Goal: Information Seeking & Learning: Learn about a topic

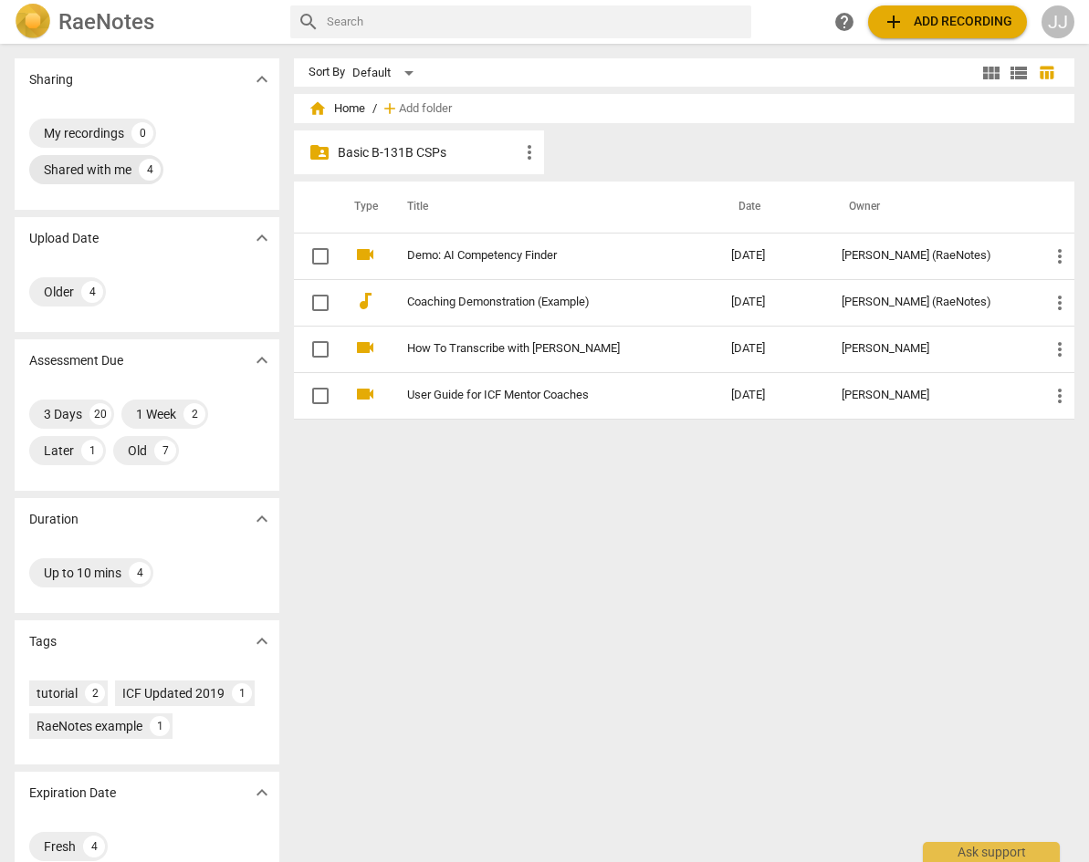
click at [78, 172] on div "Shared with me" at bounding box center [88, 170] width 88 height 18
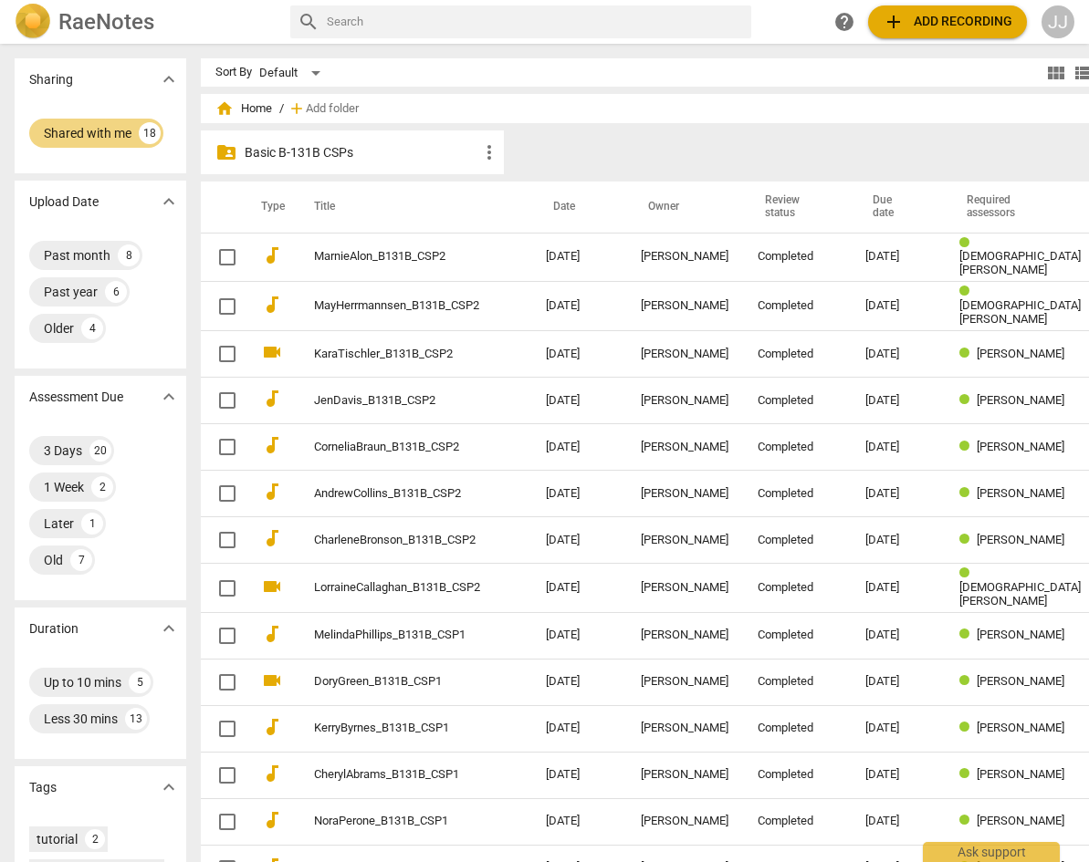
click at [255, 148] on p "Basic B-131B CSPs" at bounding box center [362, 152] width 234 height 19
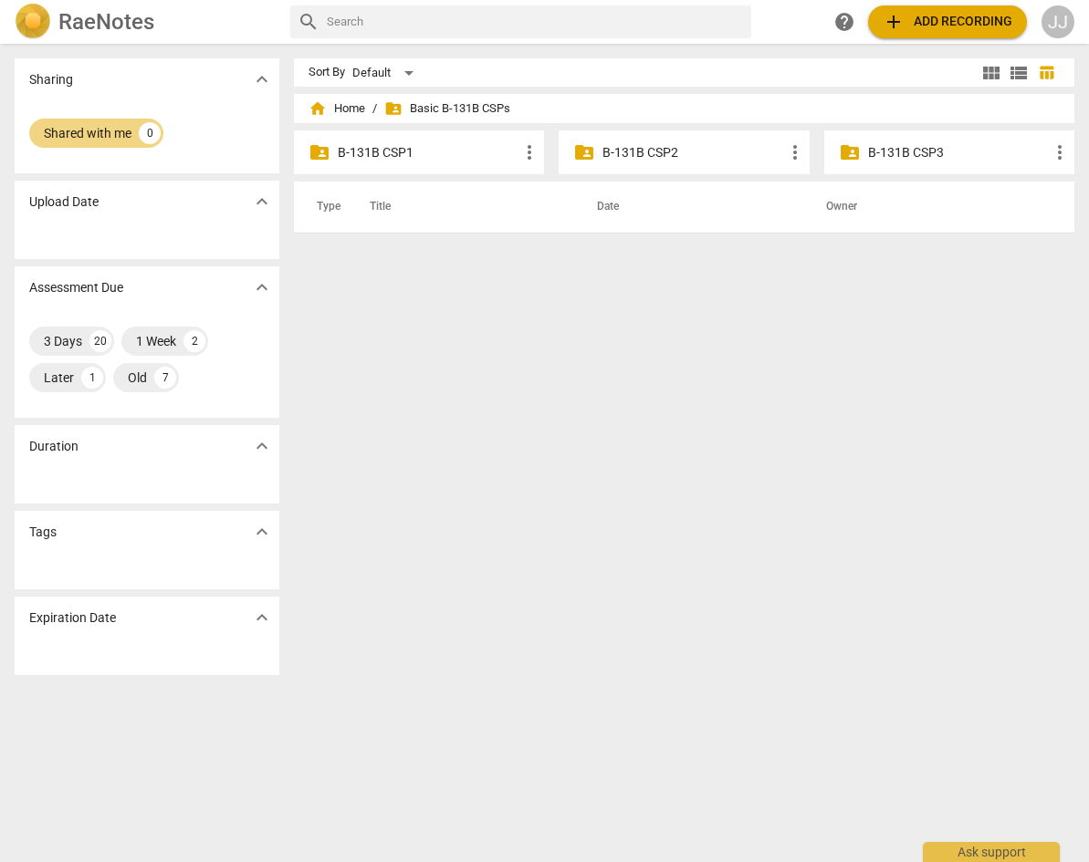
click at [660, 150] on p "B-131B CSP2" at bounding box center [692, 152] width 181 height 19
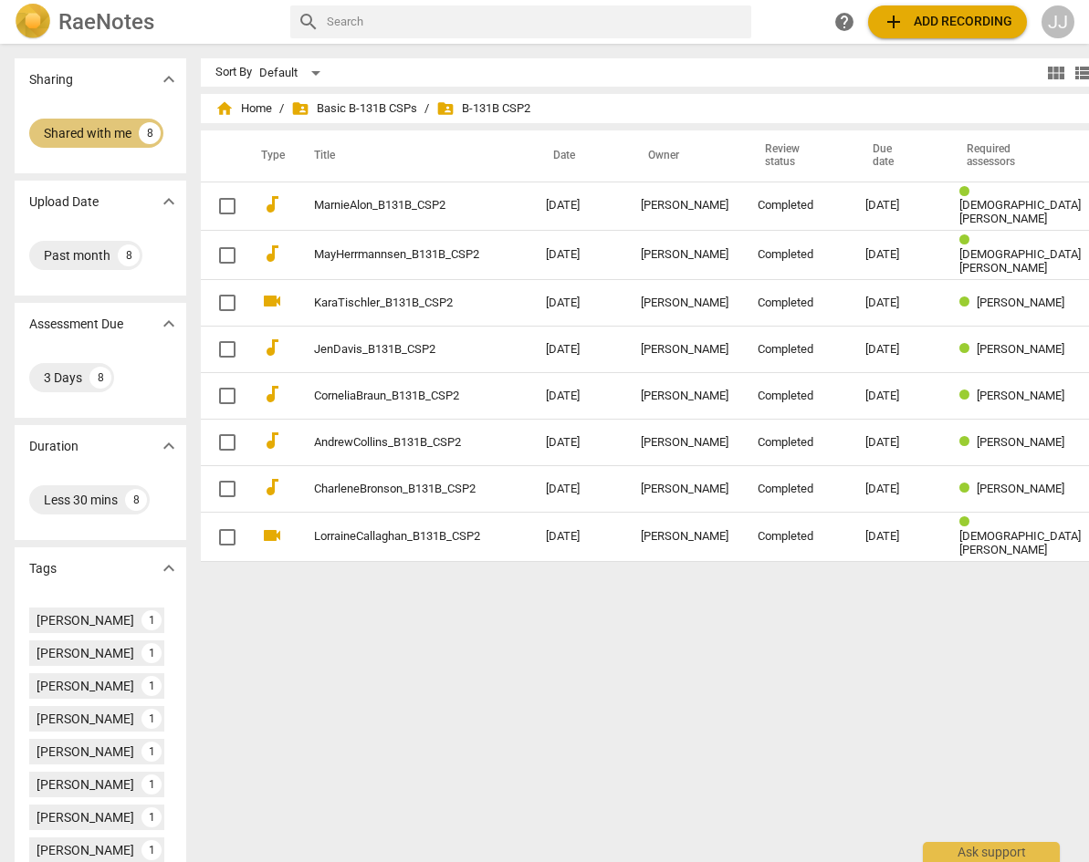
click at [65, 124] on div "Shared with me" at bounding box center [88, 133] width 88 height 18
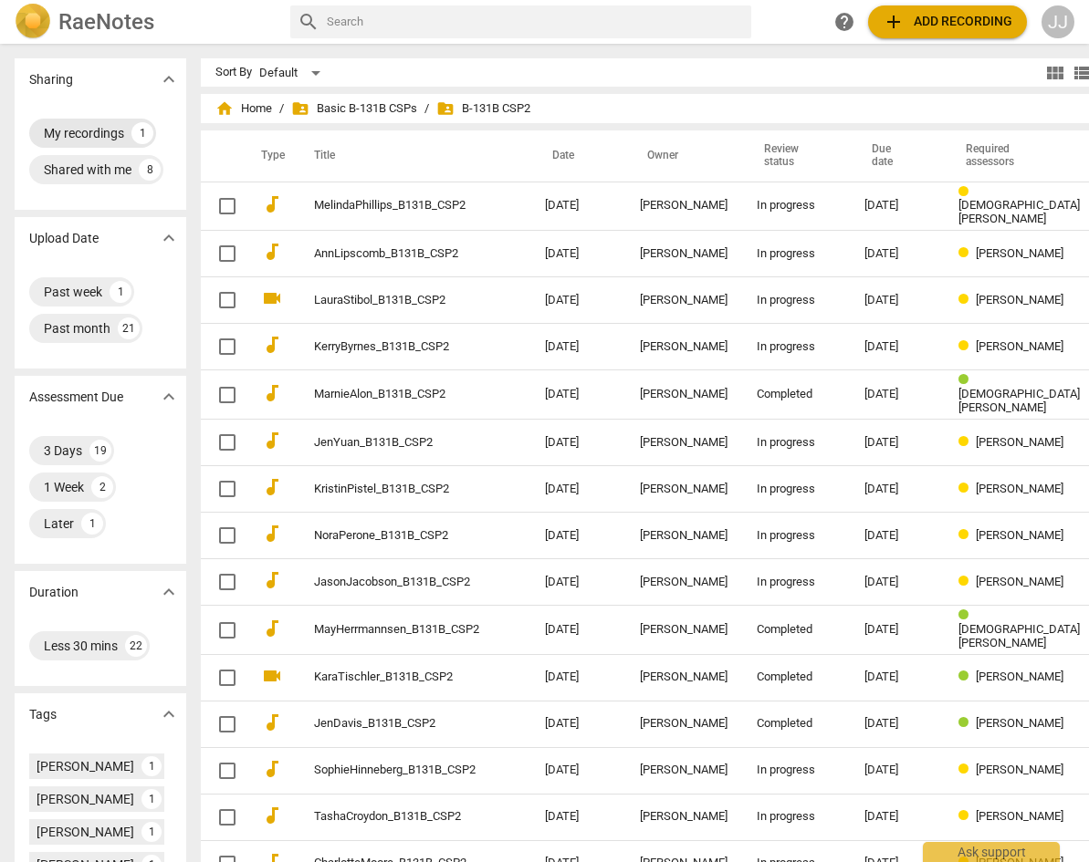
click at [73, 125] on div "My recordings" at bounding box center [84, 133] width 80 height 18
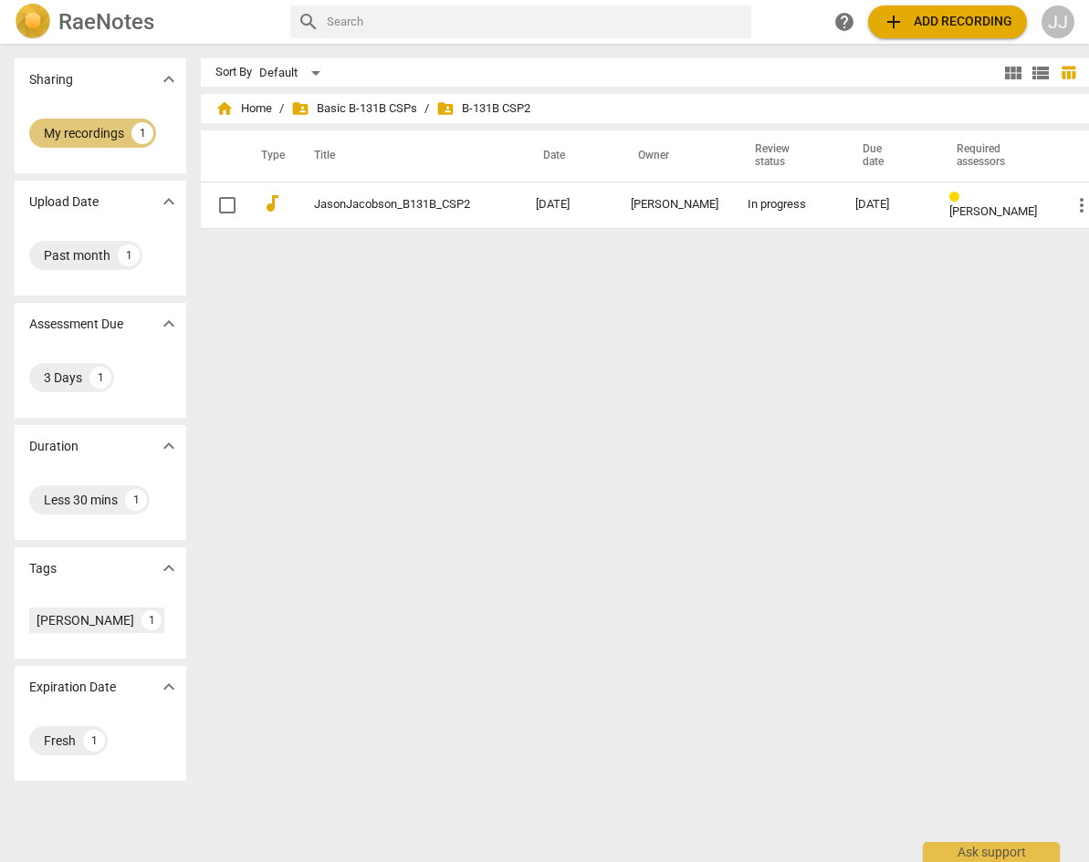
click at [79, 128] on div "My recordings" at bounding box center [84, 133] width 80 height 18
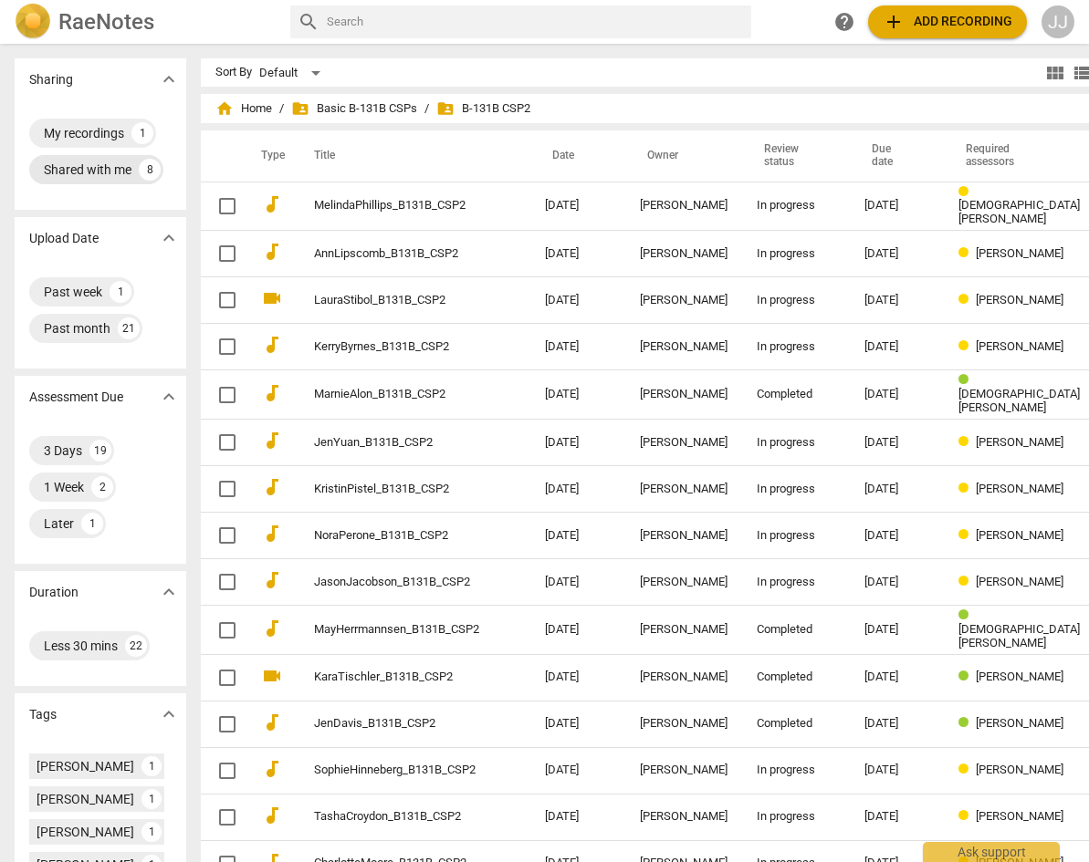
click at [69, 171] on div "Shared with me" at bounding box center [88, 170] width 88 height 18
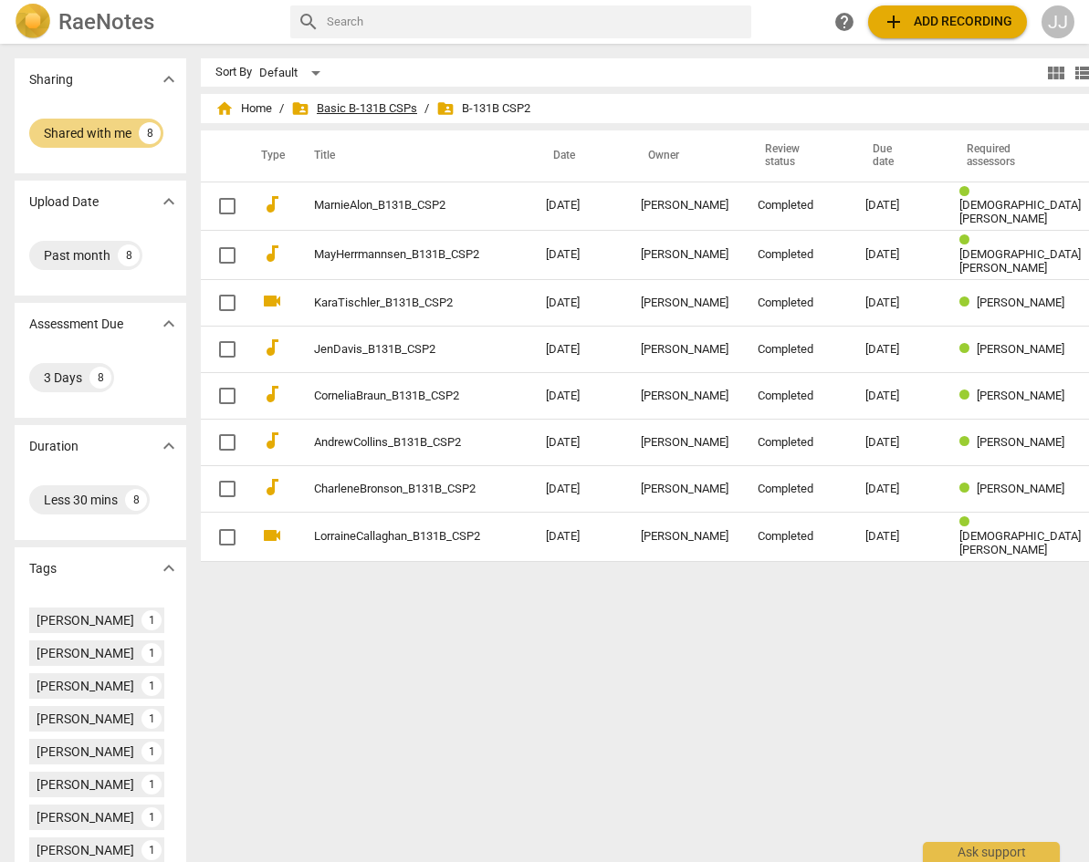
click at [323, 108] on span "folder_shared Basic B-131B CSPs" at bounding box center [354, 108] width 126 height 18
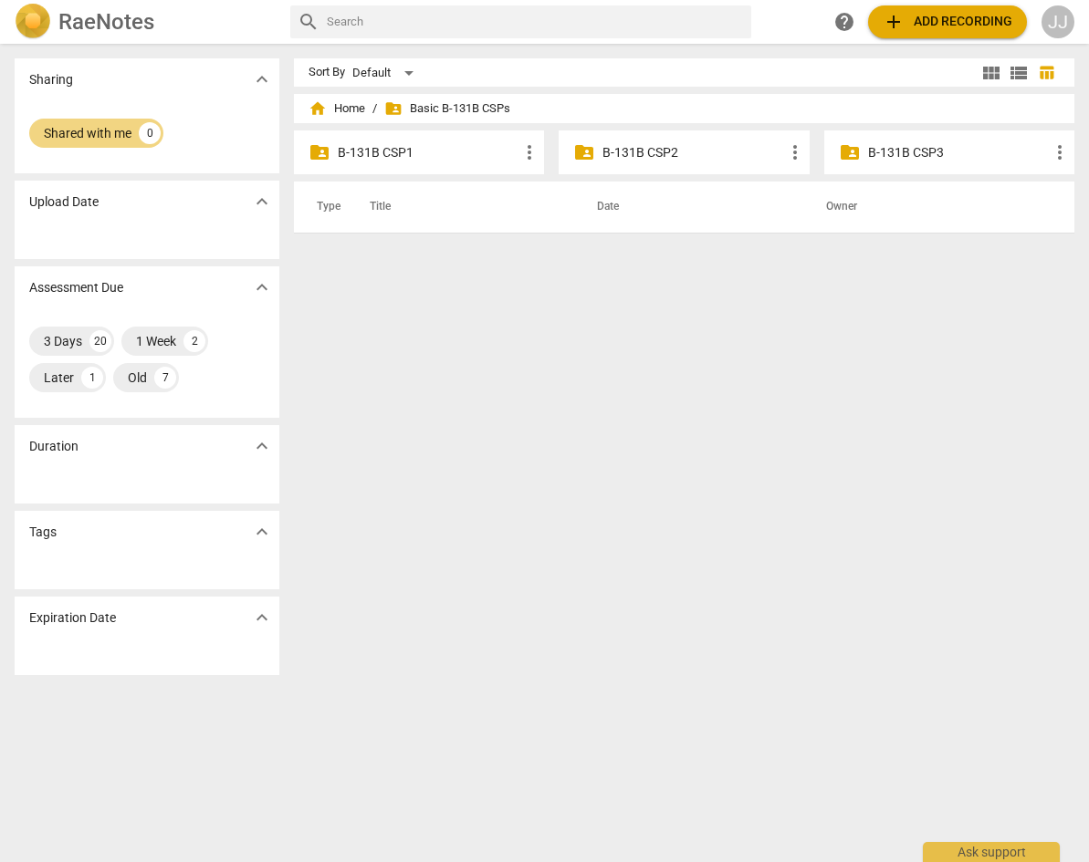
click at [376, 147] on p "B-131B CSP1" at bounding box center [428, 152] width 181 height 19
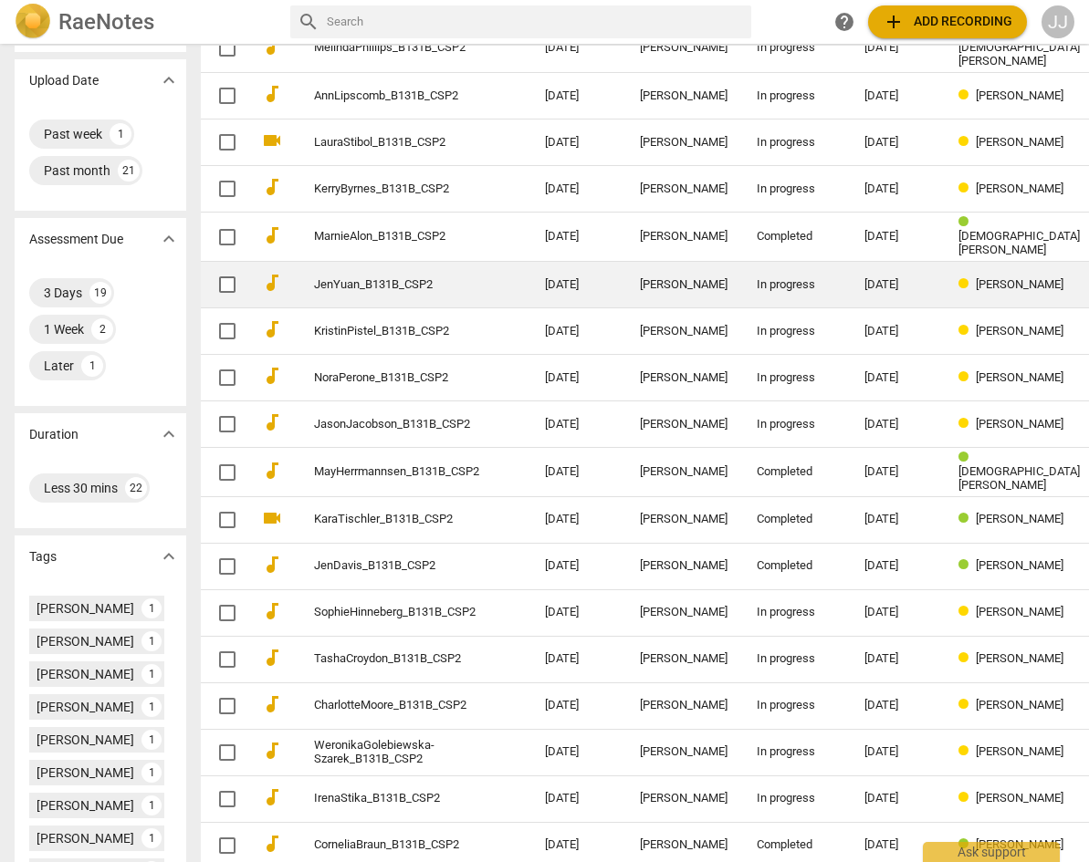
scroll to position [213, 0]
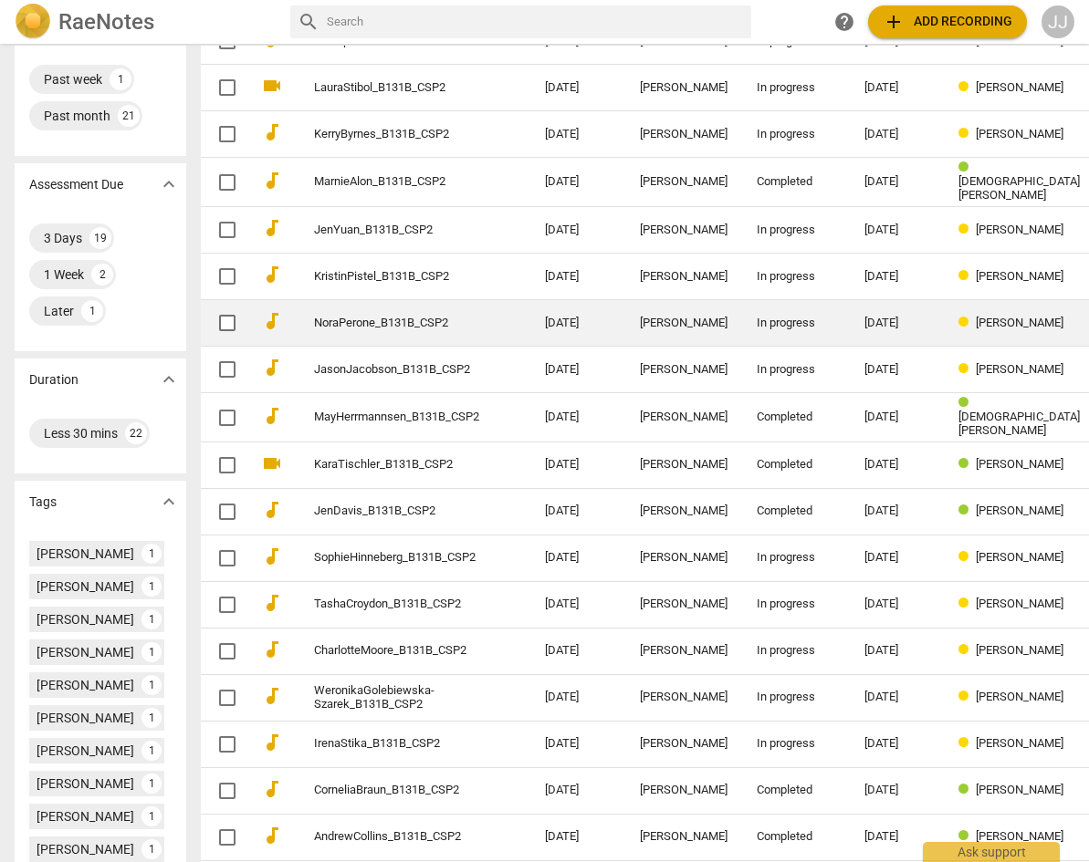
click at [336, 317] on link "NoraPerone_B131B_CSP2" at bounding box center [396, 324] width 165 height 14
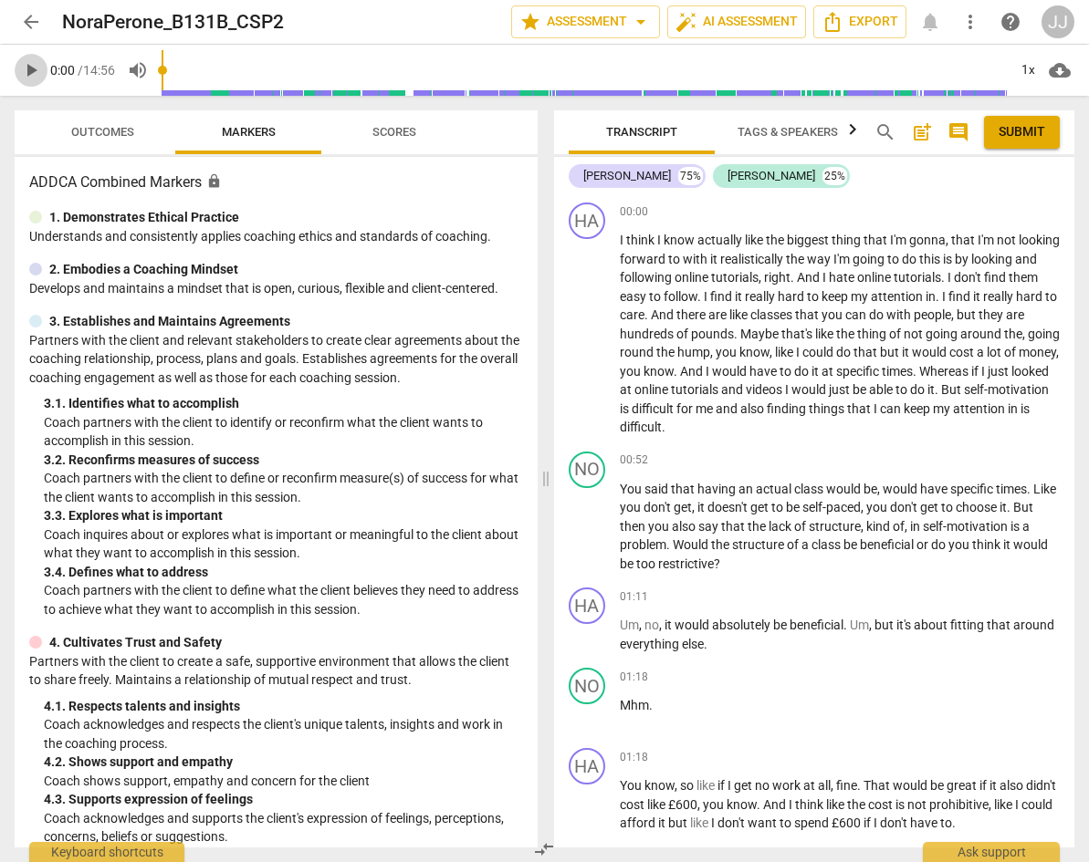
click at [27, 70] on span "play_arrow" at bounding box center [31, 70] width 22 height 22
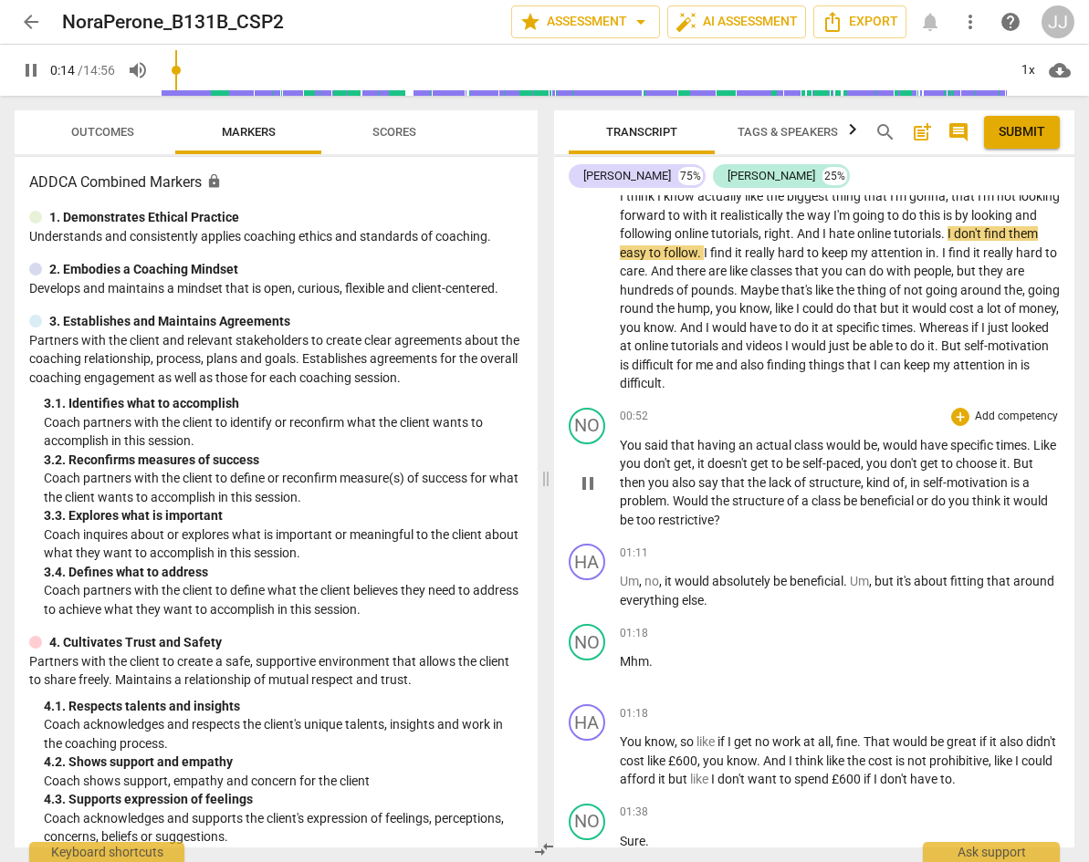
scroll to position [78, 0]
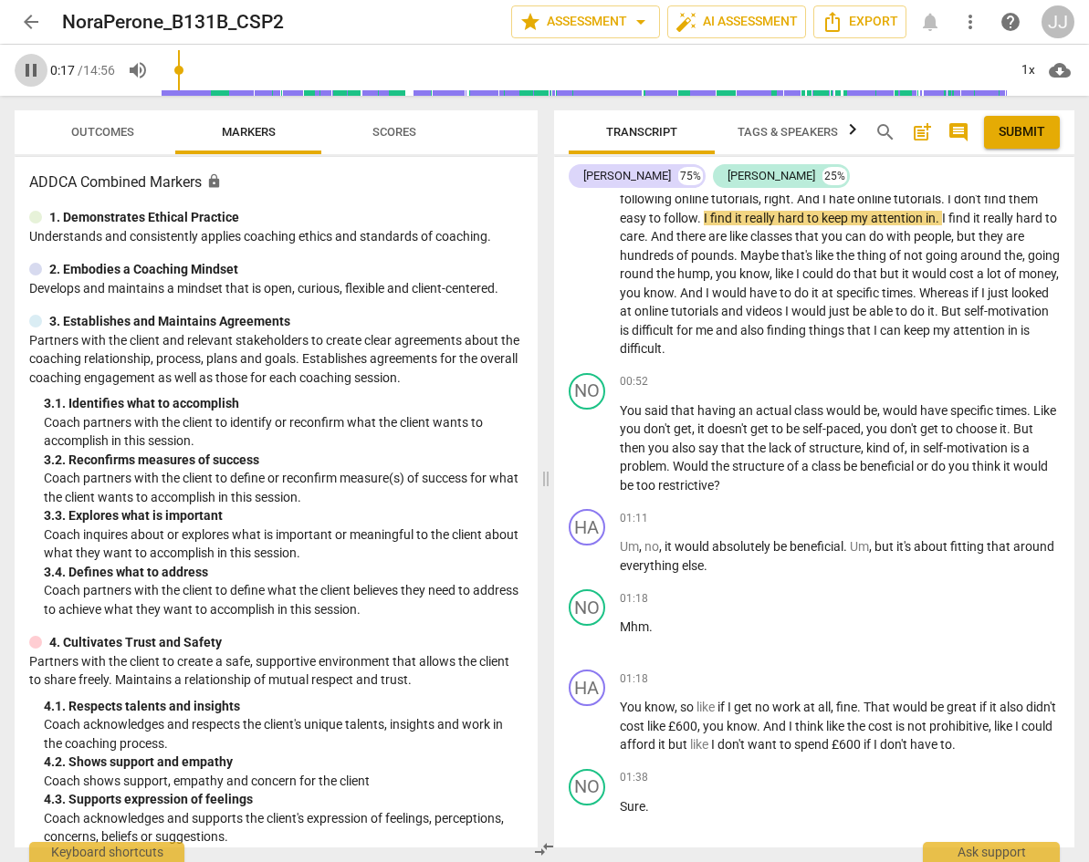
click at [27, 67] on span "pause" at bounding box center [31, 70] width 22 height 22
type input "17"
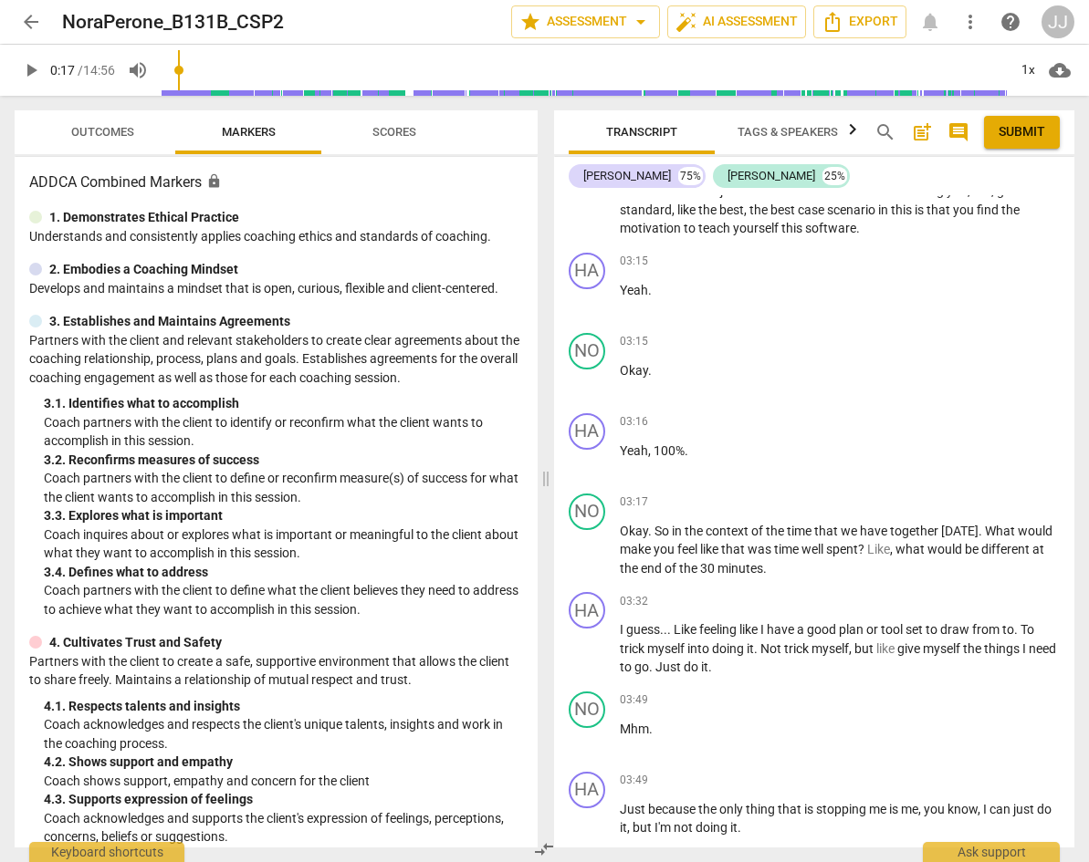
scroll to position [1760, 0]
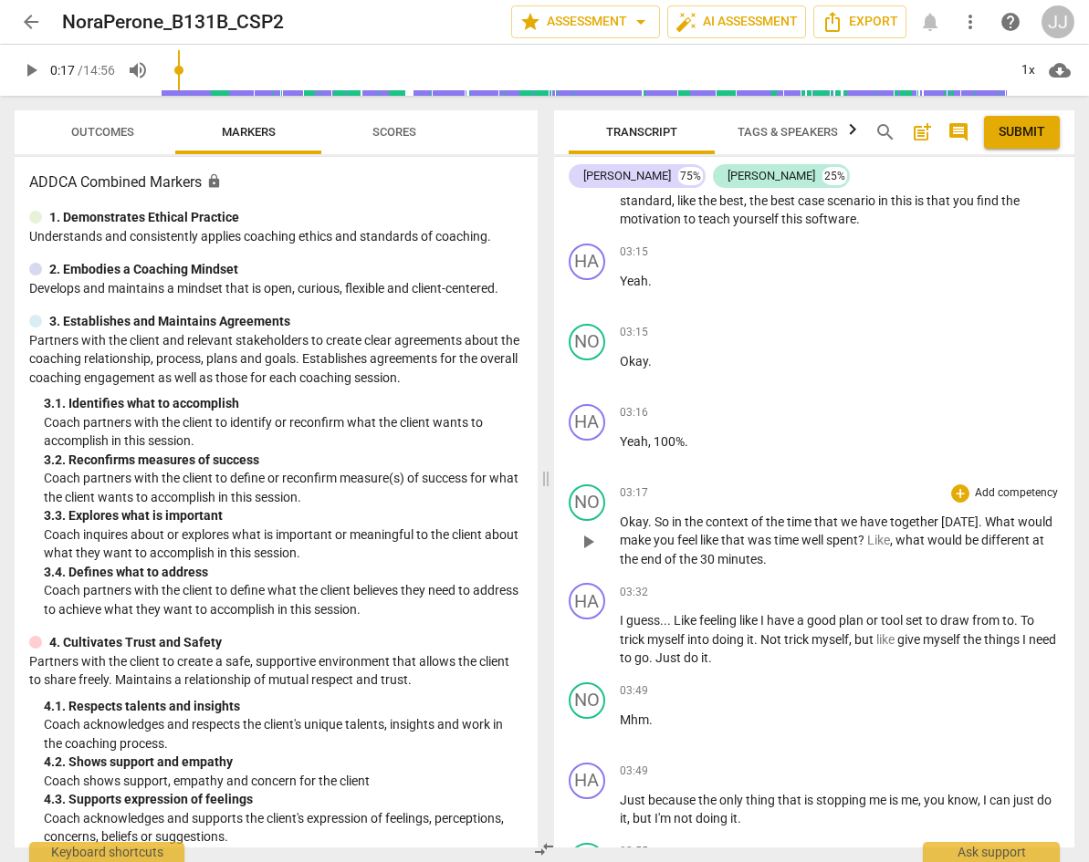
drag, startPoint x: 616, startPoint y: 520, endPoint x: 753, endPoint y: 531, distance: 137.3
click at [753, 531] on div "NO play_arrow pause 03:17 + Add competency keyboard_arrow_right Okay . So in th…" at bounding box center [814, 526] width 521 height 99
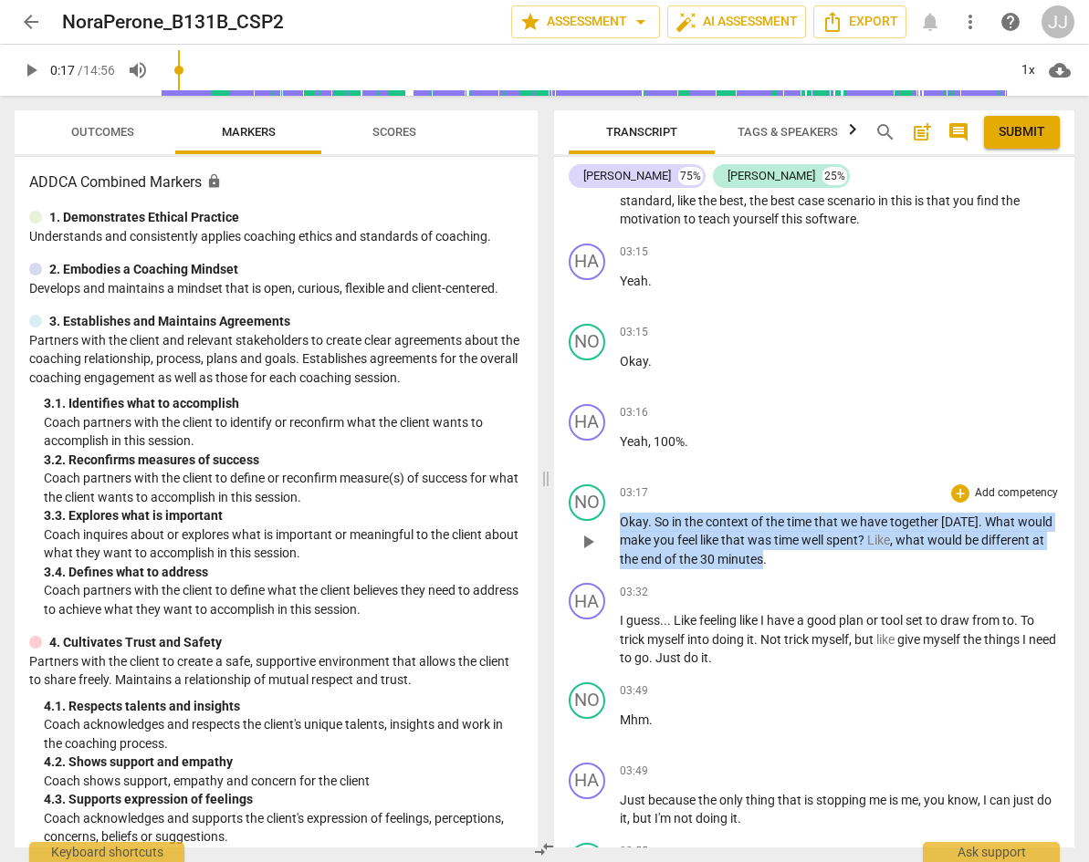
drag, startPoint x: 739, startPoint y: 554, endPoint x: 643, endPoint y: 537, distance: 97.4
click at [614, 517] on div "NO play_arrow pause 03:17 + Add competency keyboard_arrow_right Okay . So in th…" at bounding box center [814, 526] width 521 height 99
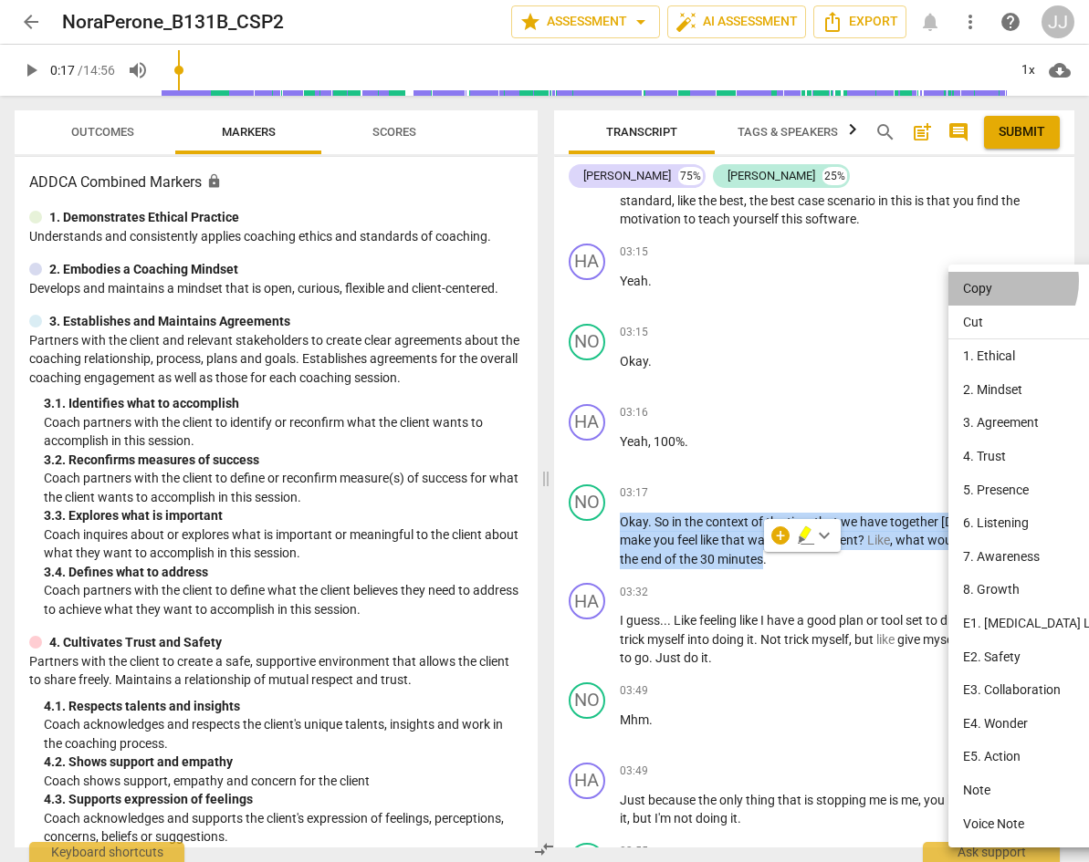
click at [995, 281] on li "Copy" at bounding box center [1036, 289] width 177 height 34
copy p "Okay . So in the context of the time that we have together [DATE] . What would …"
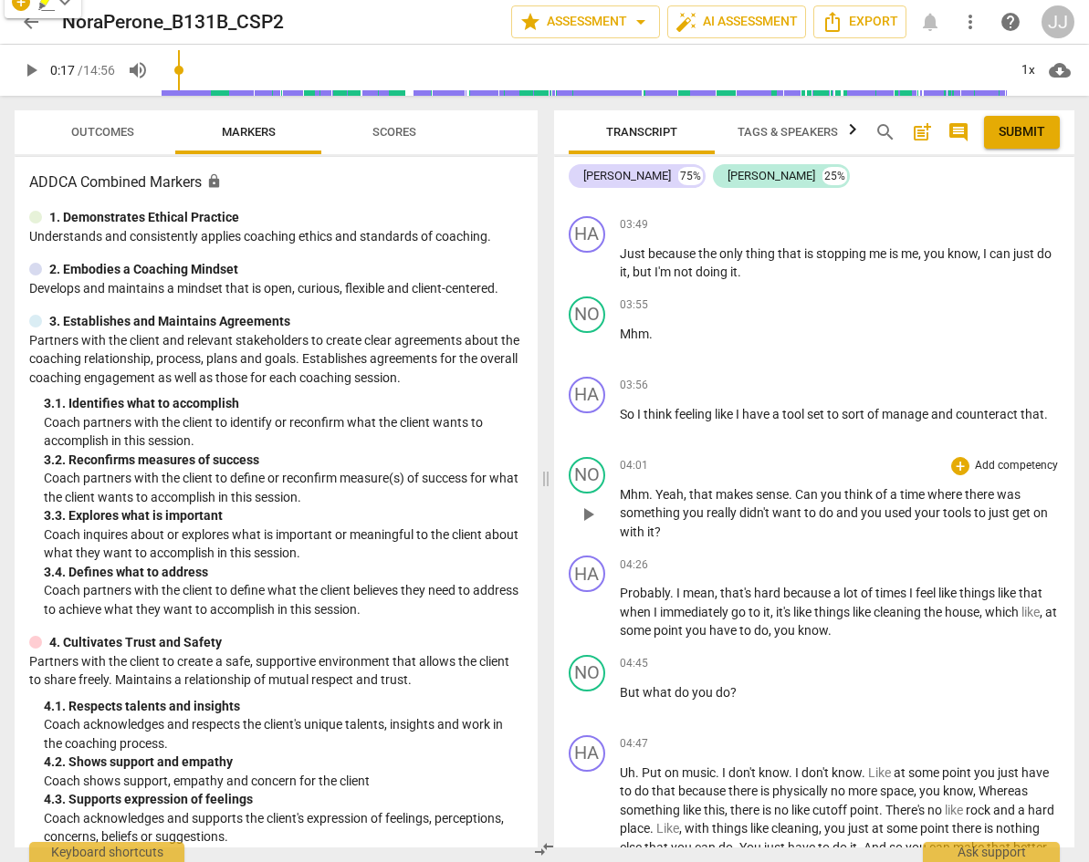
scroll to position [2311, 0]
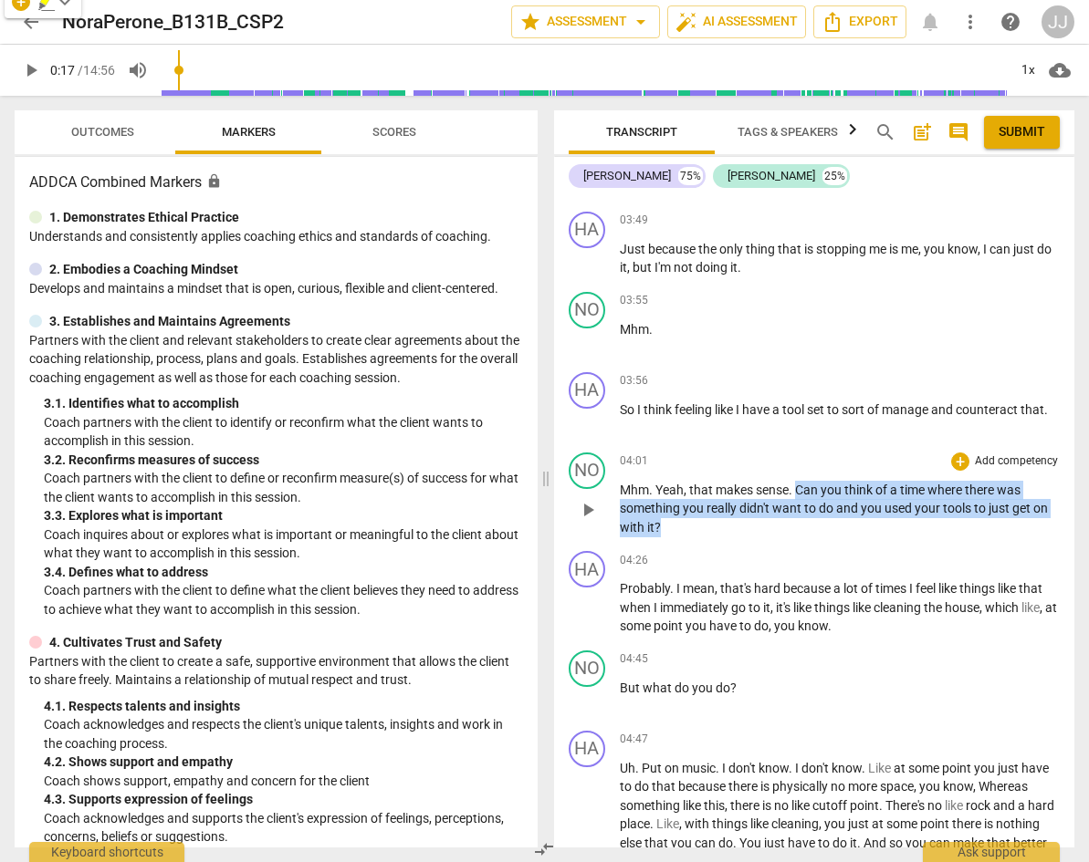
drag, startPoint x: 797, startPoint y: 486, endPoint x: 837, endPoint y: 537, distance: 65.0
click at [837, 537] on div "NO play_arrow pause 04:01 + Add competency keyboard_arrow_right Mhm . Yeah , th…" at bounding box center [814, 494] width 521 height 99
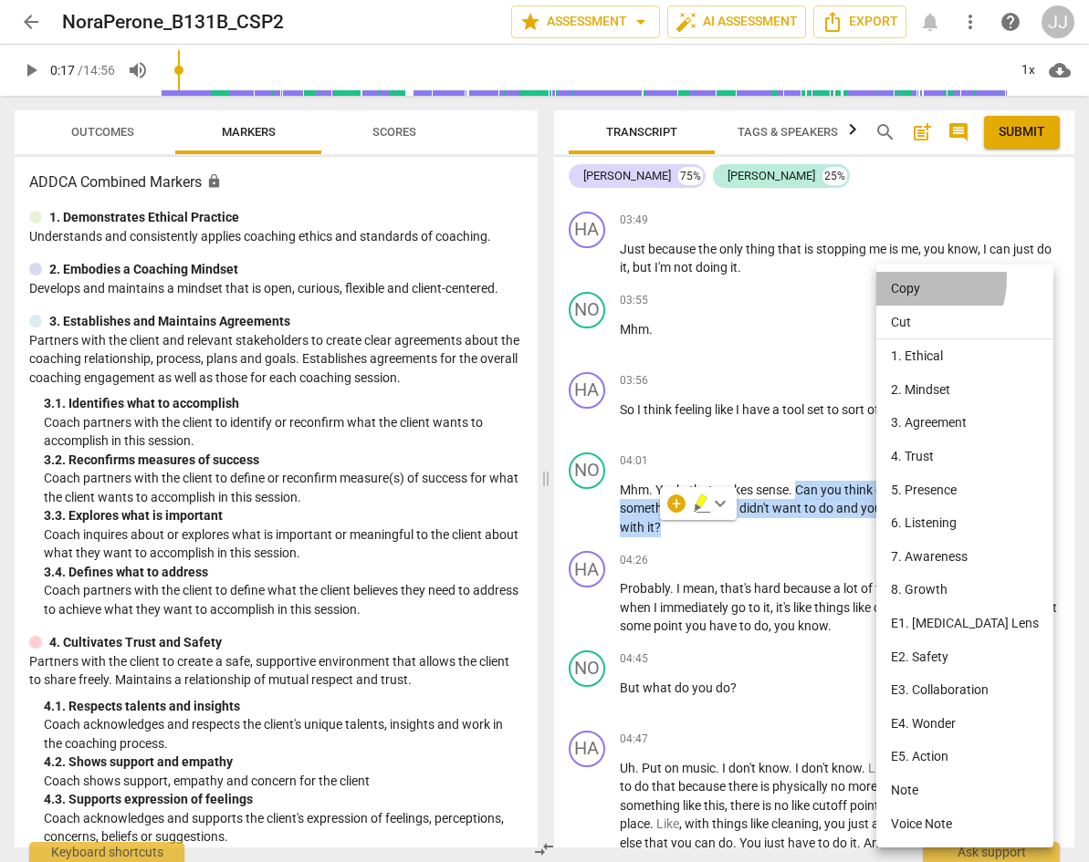
click at [912, 279] on li "Copy" at bounding box center [964, 289] width 177 height 34
copy p "Can you think of a time where there was something you really didn't want to do …"
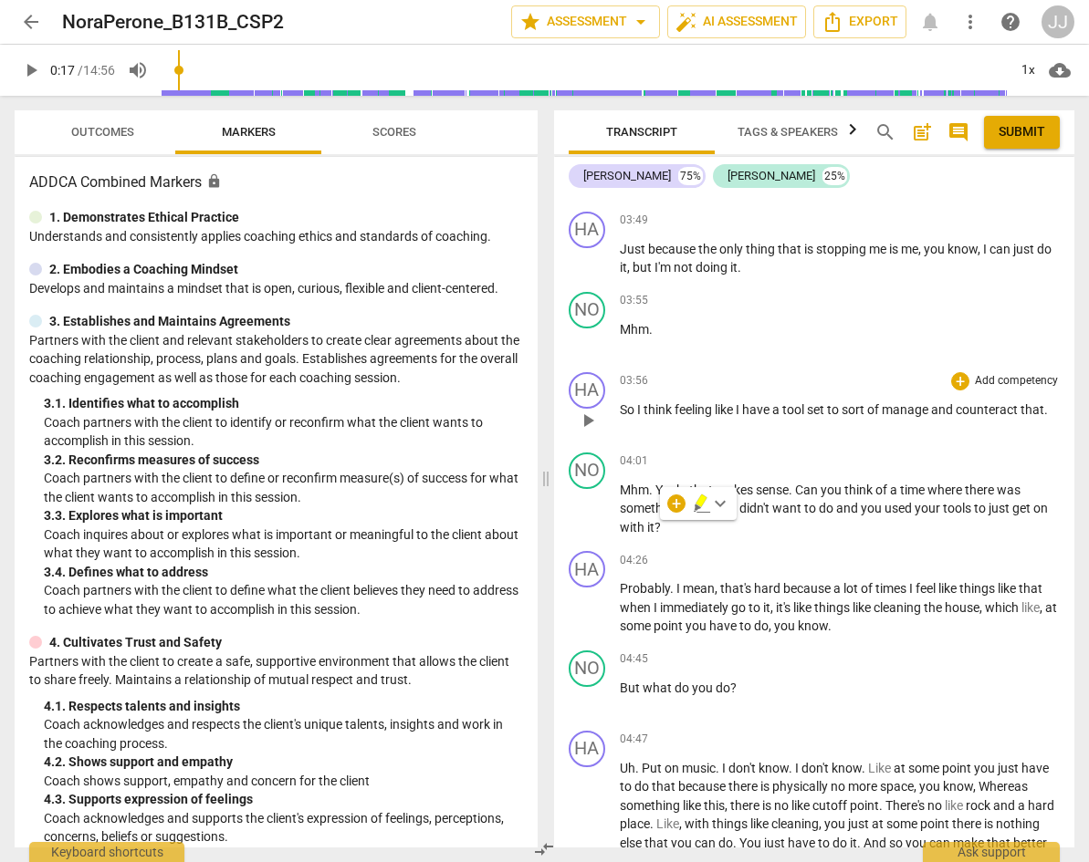
click at [844, 424] on div "03:56 + Add competency keyboard_arrow_right So I think feeling like I have a to…" at bounding box center [840, 405] width 441 height 66
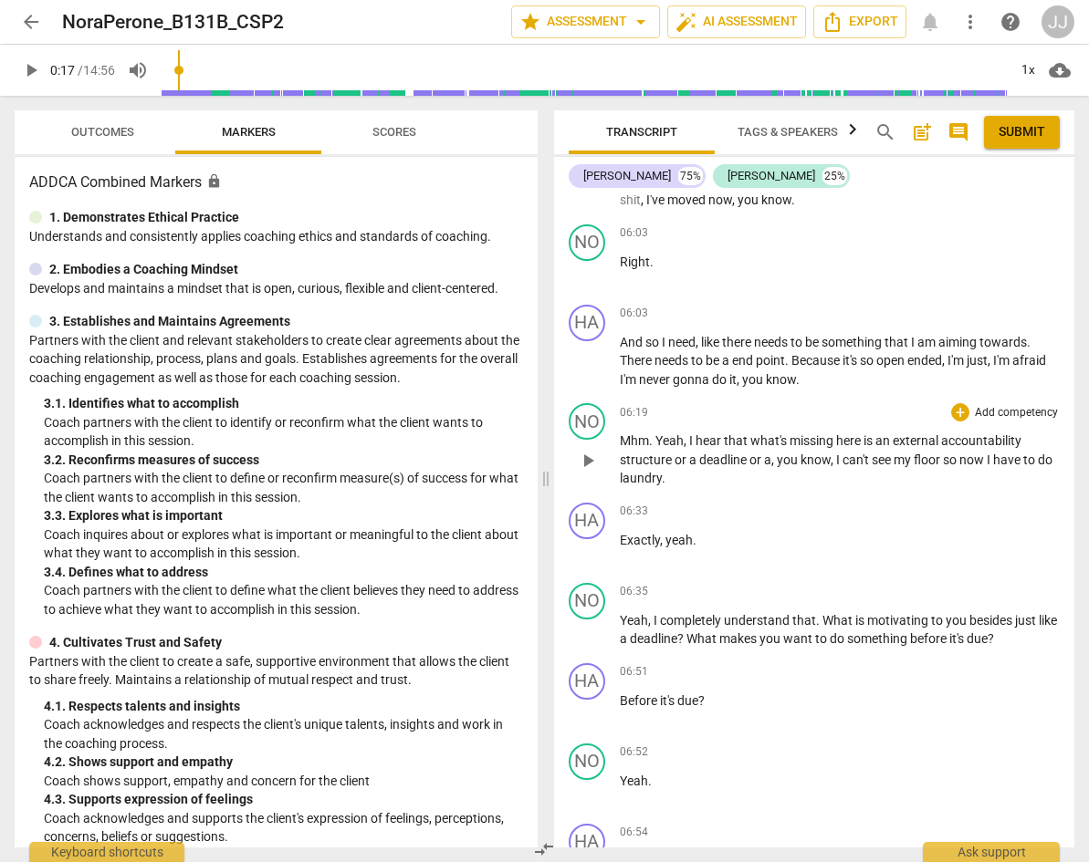
scroll to position [3606, 0]
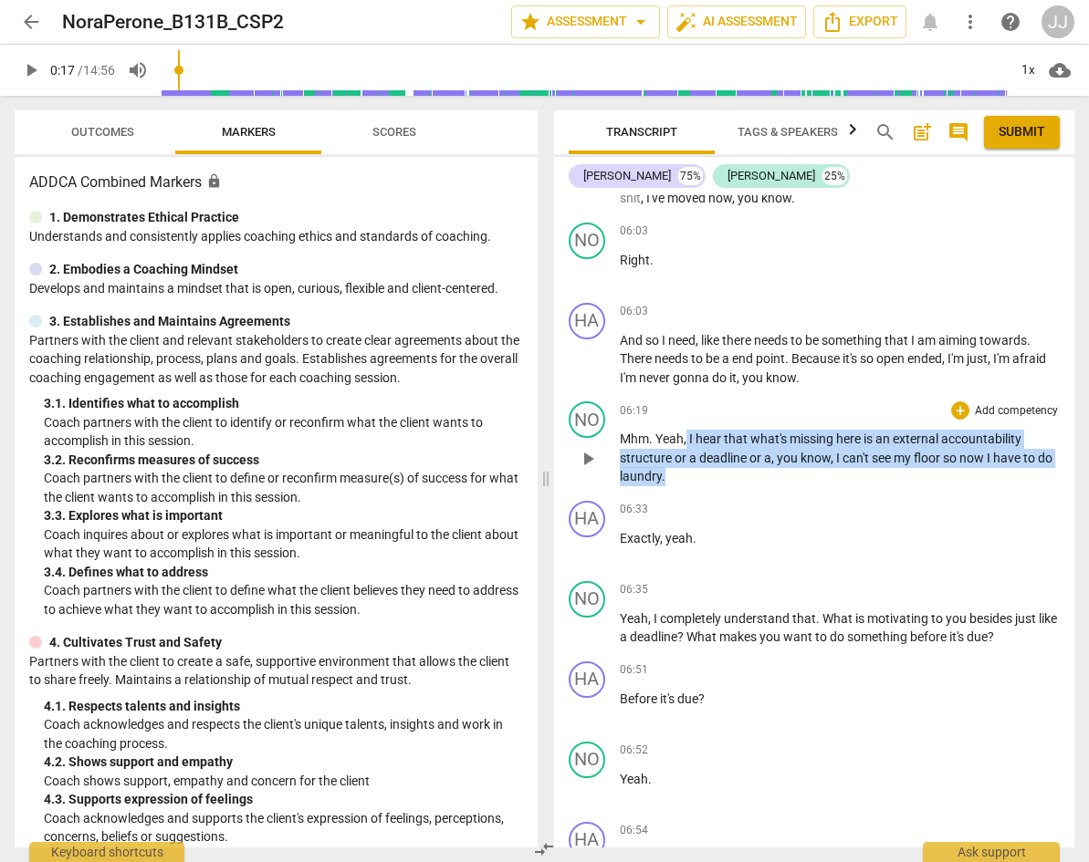
drag, startPoint x: 686, startPoint y: 438, endPoint x: 711, endPoint y: 477, distance: 46.3
click at [711, 477] on p "Mhm . Yeah , I hear that what's missing here is an external accountability stru…" at bounding box center [840, 458] width 441 height 57
click at [798, 439] on span "missing" at bounding box center [812, 439] width 47 height 15
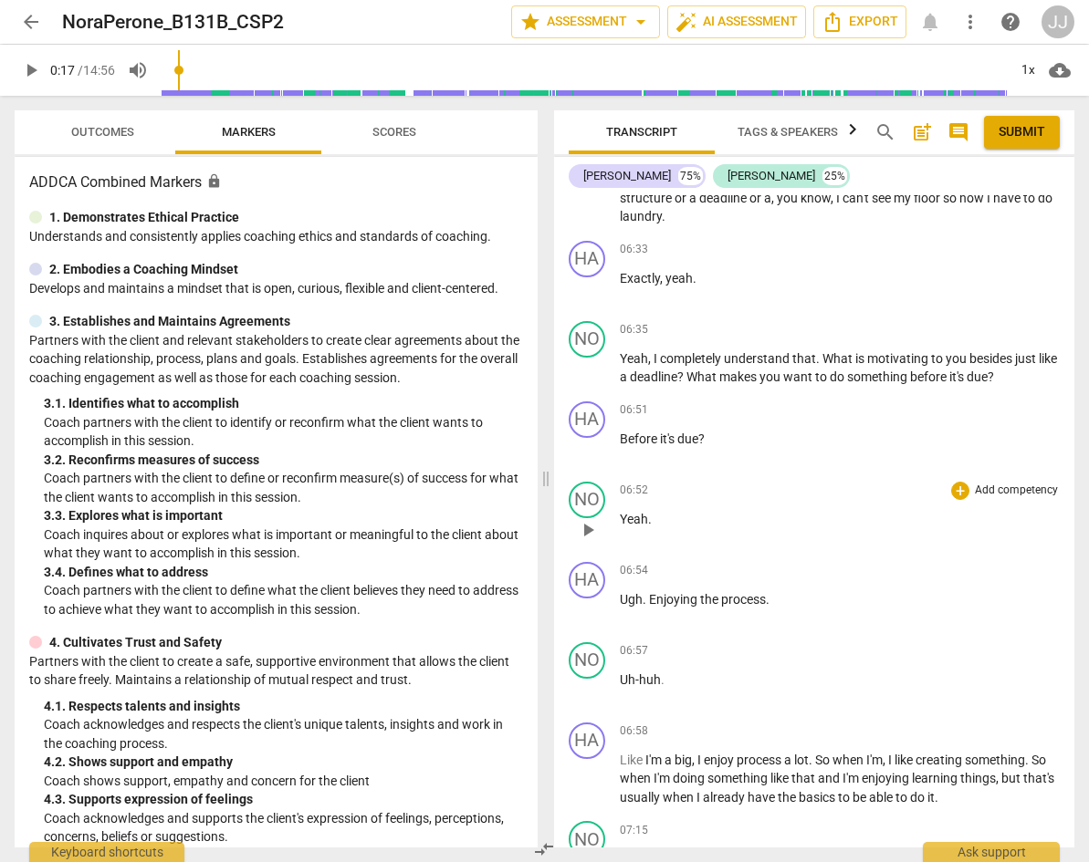
scroll to position [3867, 0]
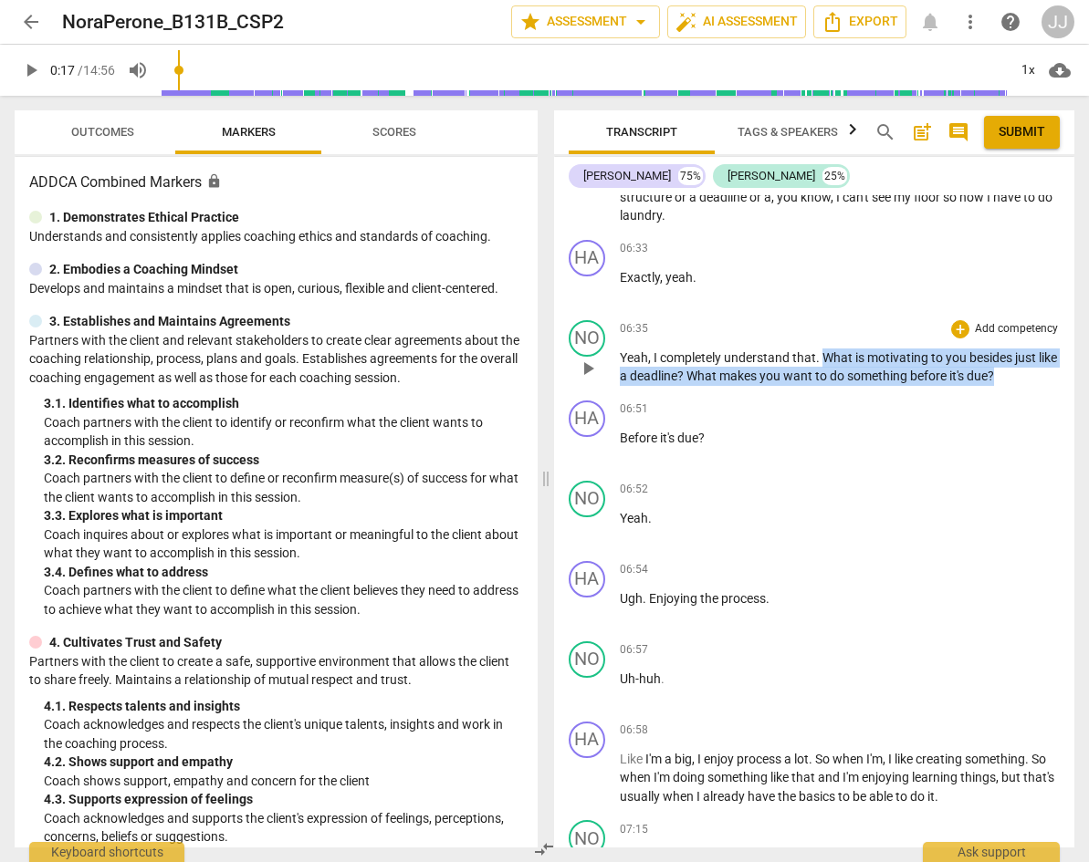
drag, startPoint x: 821, startPoint y: 357, endPoint x: 1048, endPoint y: 373, distance: 226.9
click at [1048, 373] on p "Yeah , I completely understand that . What is motivating to you besides just li…" at bounding box center [840, 367] width 441 height 37
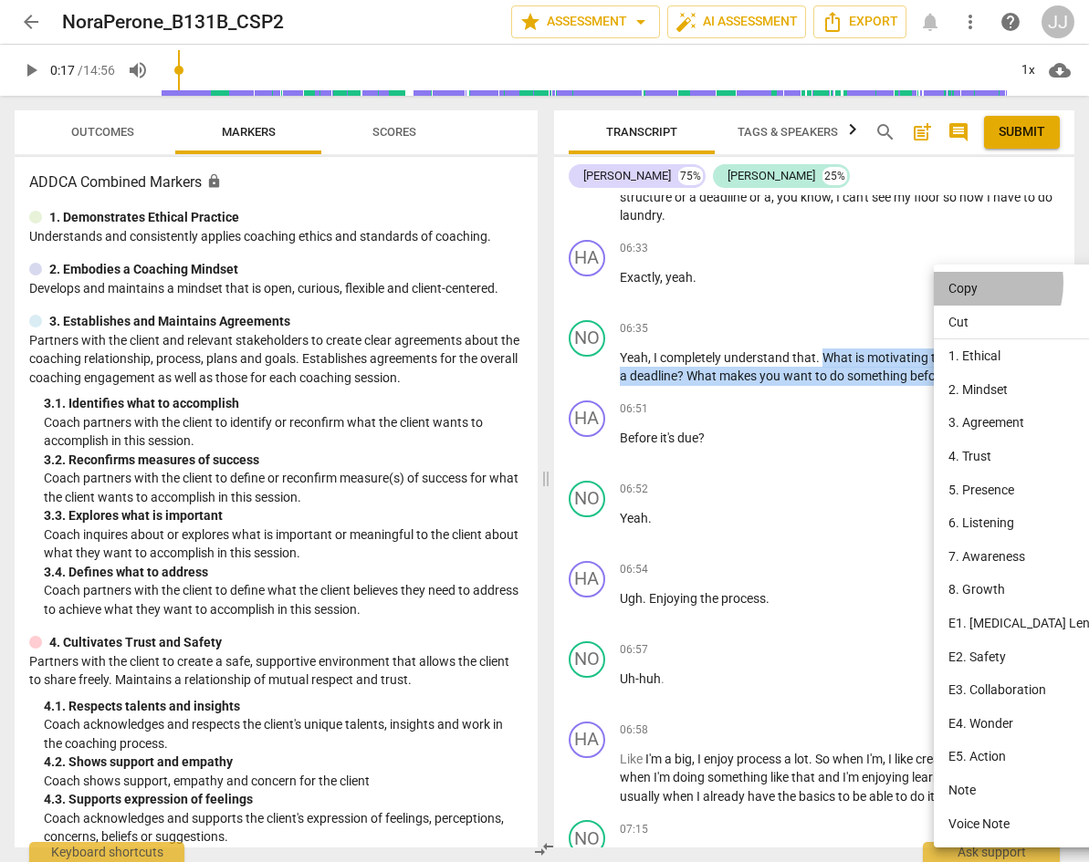
click at [964, 282] on li "Copy" at bounding box center [1021, 289] width 177 height 34
copy p "What is motivating to you besides just like a deadline ? What makes you want to…"
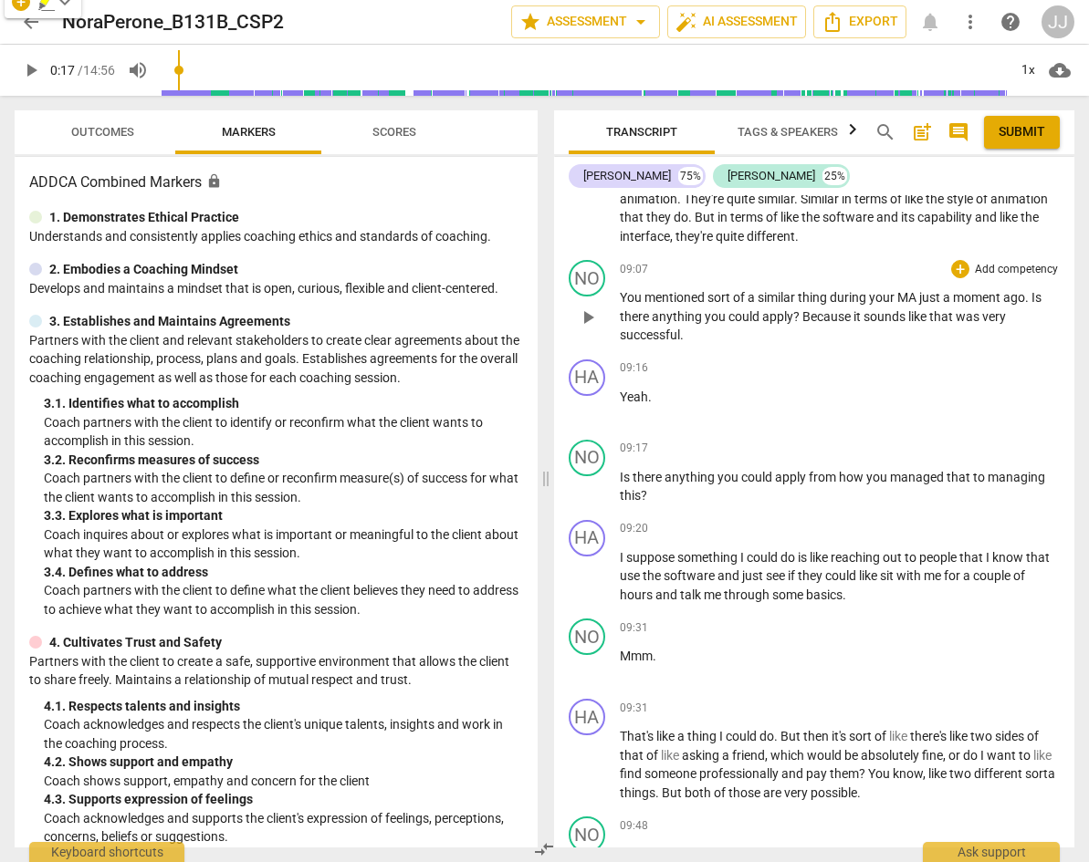
scroll to position [5269, 0]
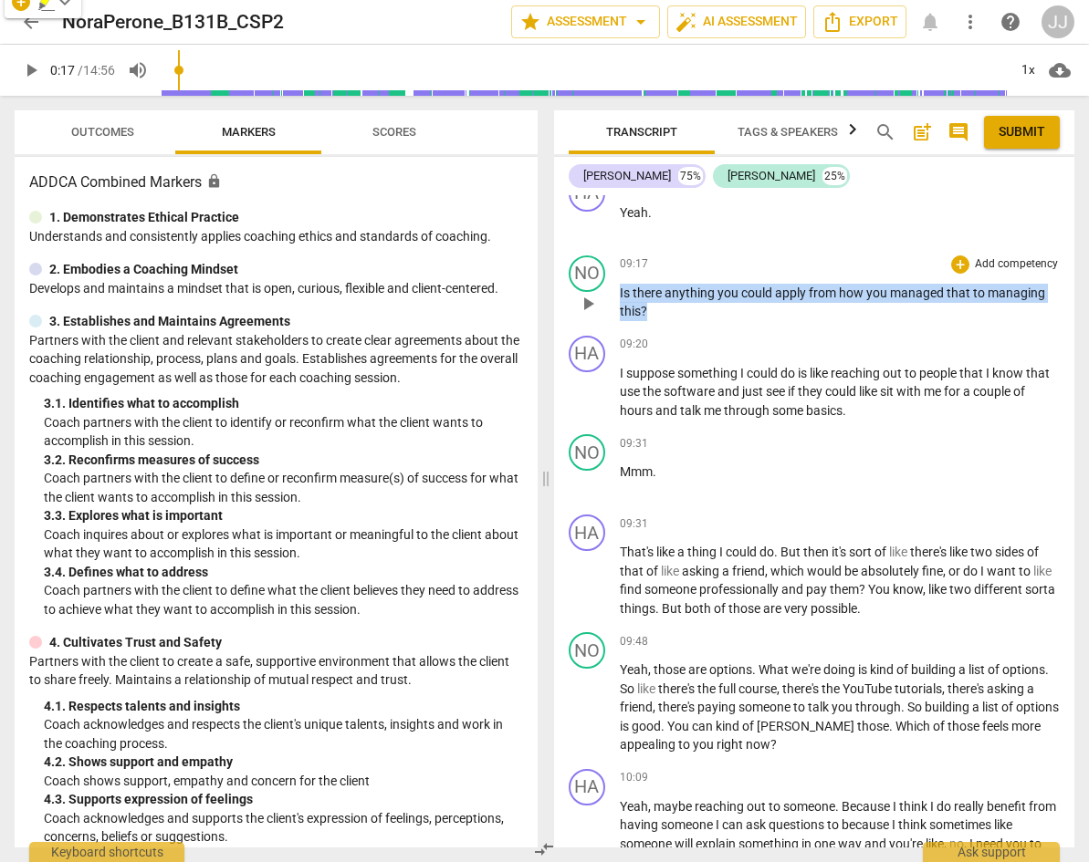
drag, startPoint x: 620, startPoint y: 289, endPoint x: 651, endPoint y: 312, distance: 38.5
click at [651, 312] on p "Is there anything you could apply from how you managed that to managing this ?" at bounding box center [840, 302] width 441 height 37
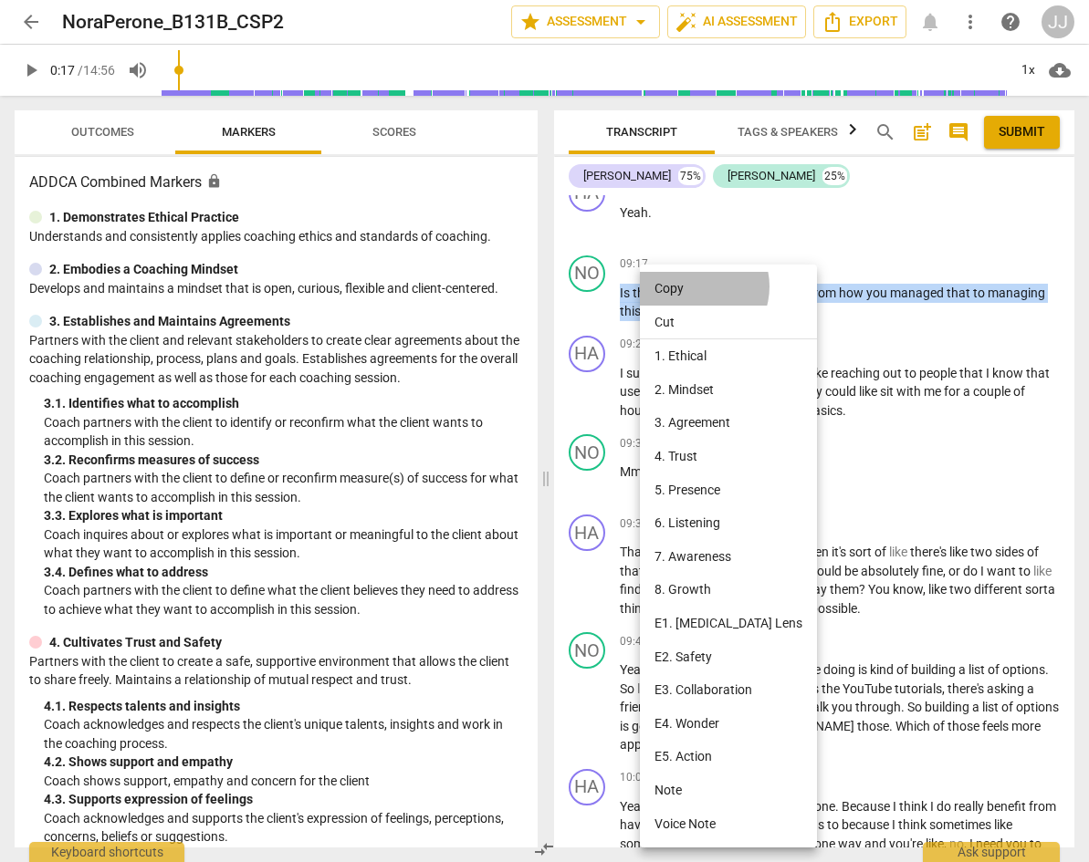
click at [693, 287] on li "Copy" at bounding box center [728, 289] width 177 height 34
copy p "Is there anything you could apply from how you managed that to managing this ?"
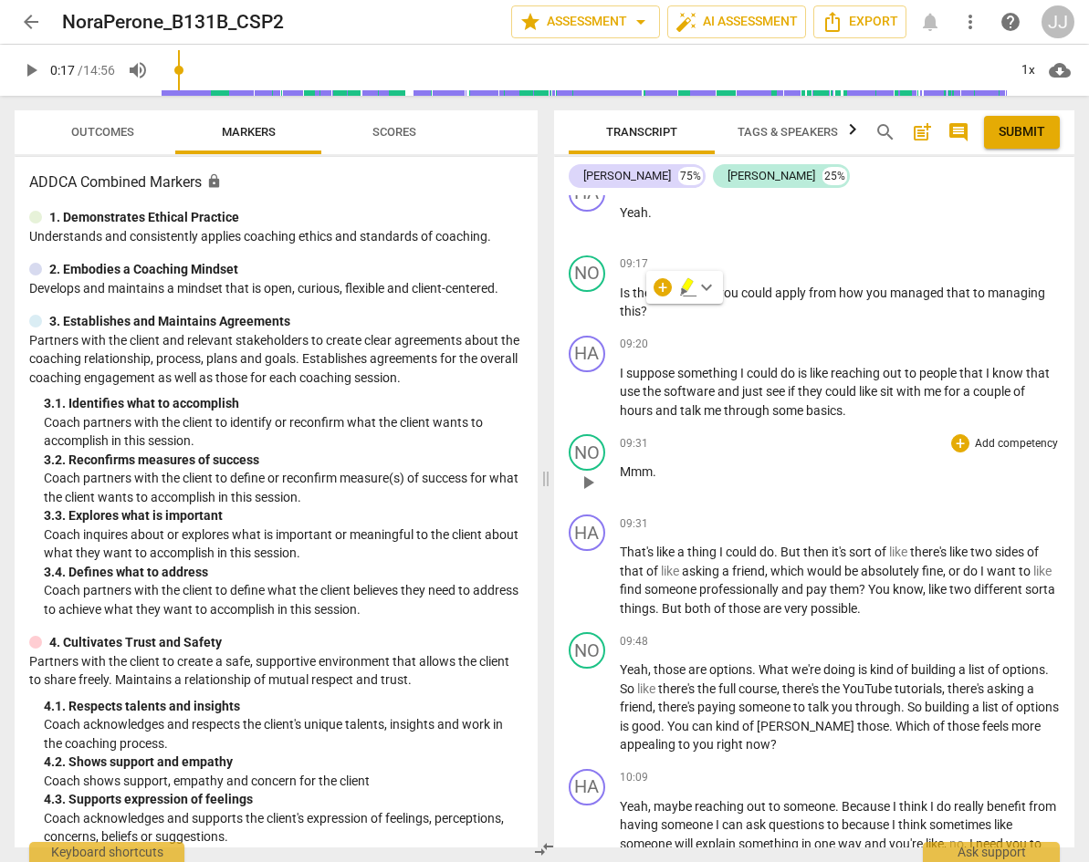
click at [860, 443] on div "09:31 + Add competency keyboard_arrow_right" at bounding box center [840, 443] width 441 height 18
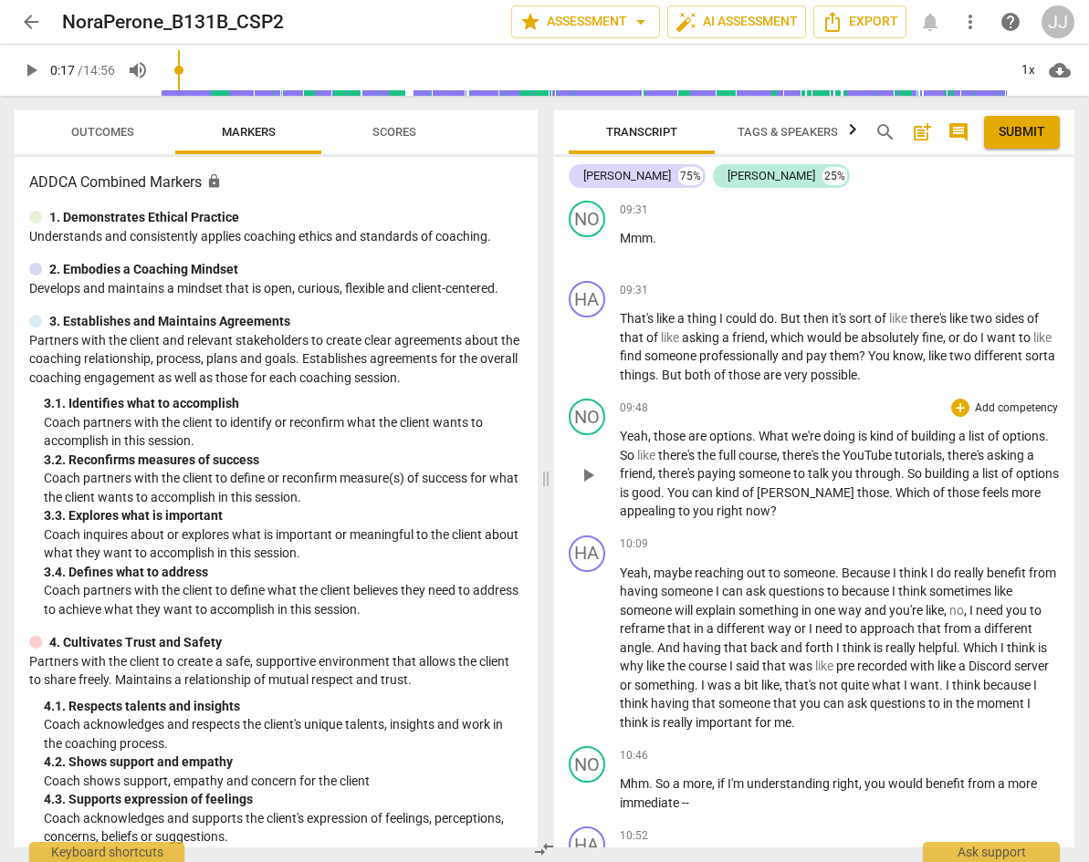
scroll to position [5504, 0]
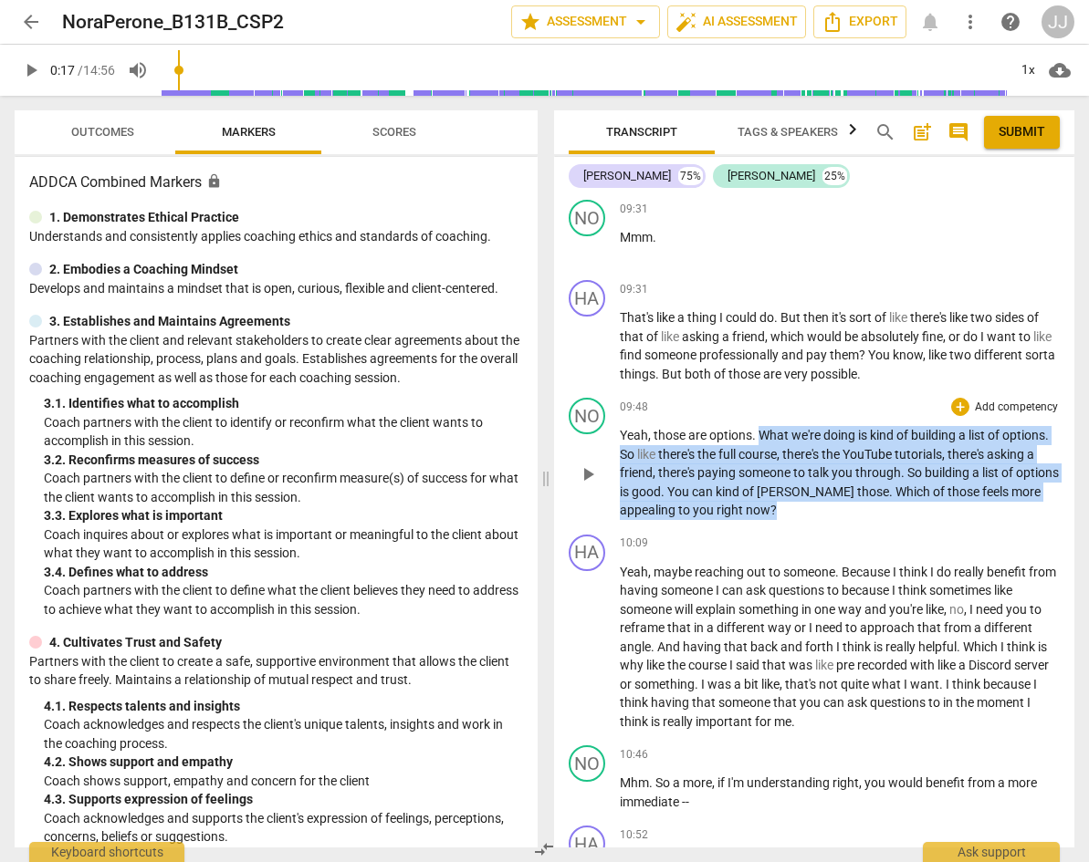
drag, startPoint x: 759, startPoint y: 434, endPoint x: 800, endPoint y: 509, distance: 85.3
click at [809, 512] on p "Yeah , those are options . What we're doing is kind of building a list of optio…" at bounding box center [840, 473] width 441 height 94
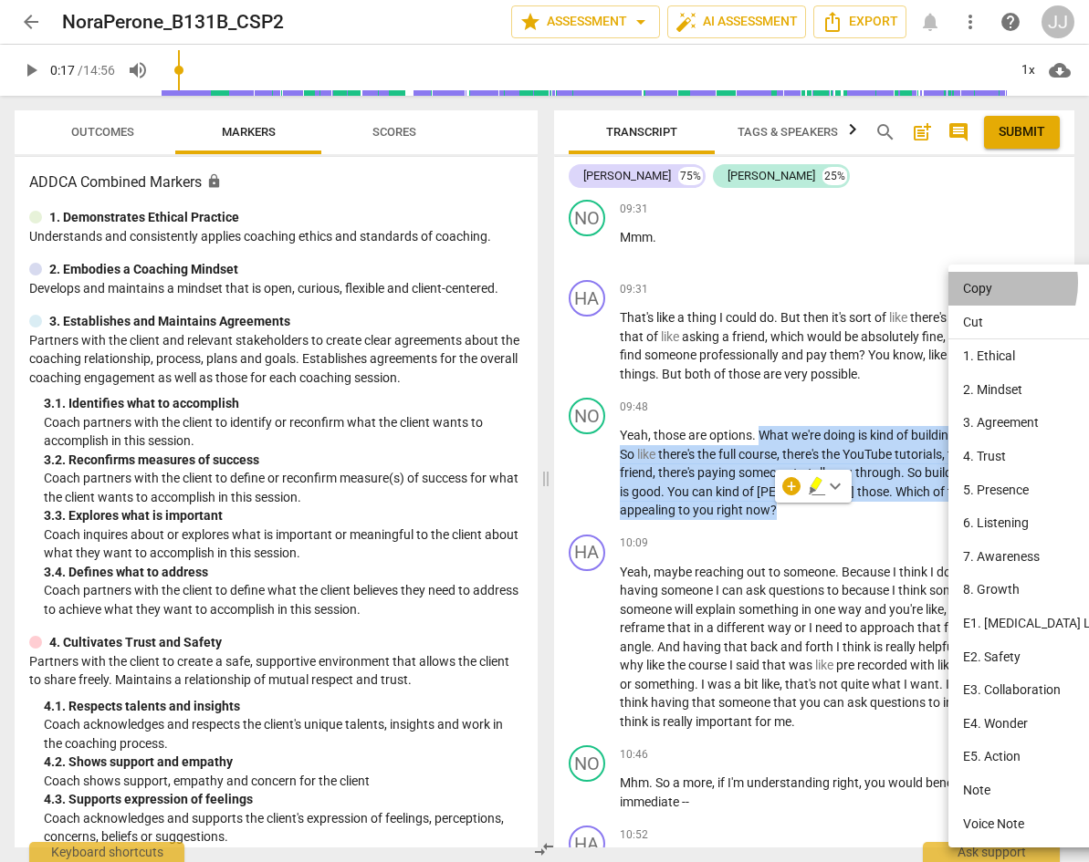
click at [980, 283] on li "Copy" at bounding box center [1036, 289] width 177 height 34
copy p "What we're doing is kind of building a list of options . So like there's the fu…"
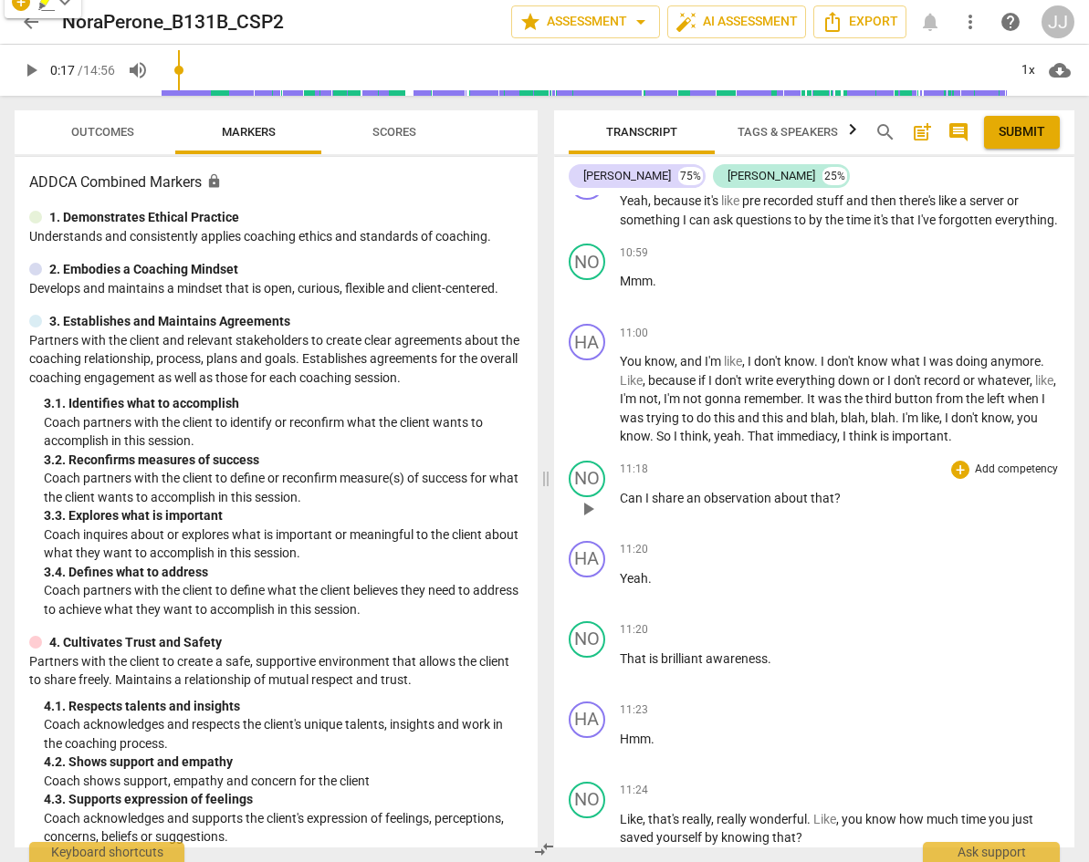
scroll to position [6215, 0]
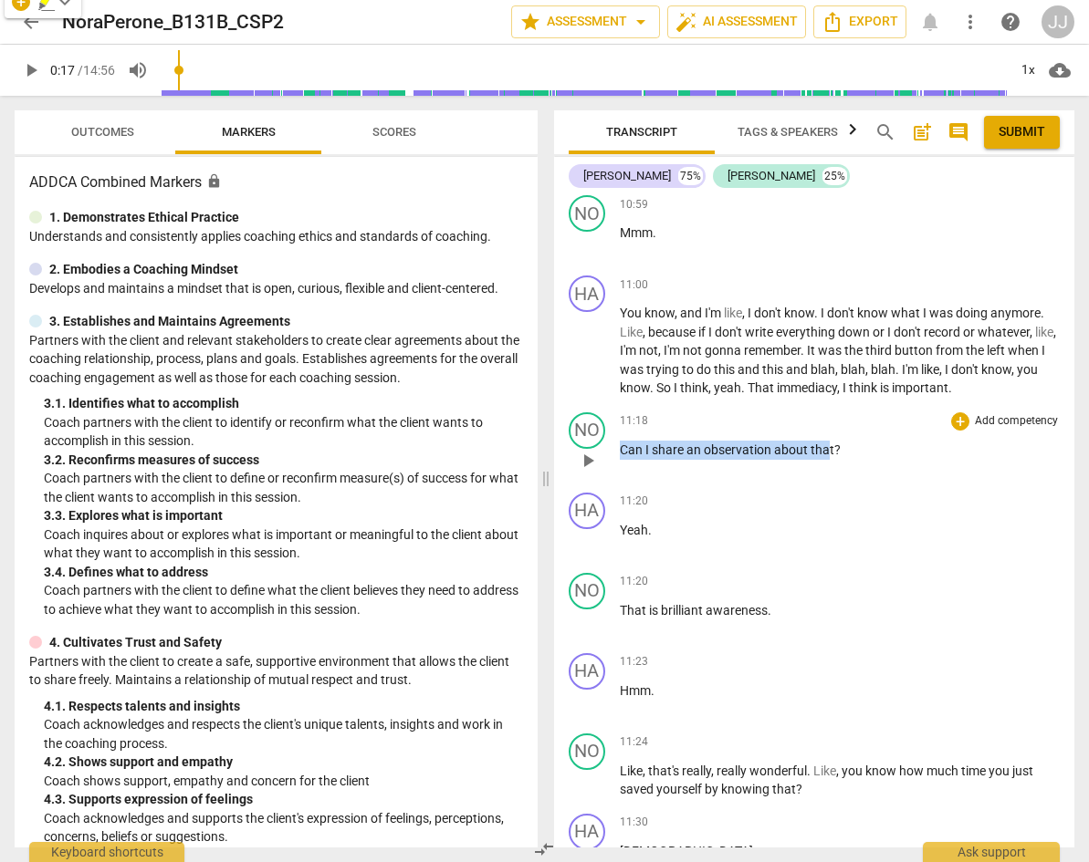
drag, startPoint x: 620, startPoint y: 467, endPoint x: 826, endPoint y: 476, distance: 206.4
click at [826, 460] on p "Can I share an observation about that ?" at bounding box center [840, 450] width 441 height 19
click at [856, 460] on p "Can I share an observation about that ?" at bounding box center [840, 450] width 441 height 19
drag, startPoint x: 828, startPoint y: 467, endPoint x: 576, endPoint y: 469, distance: 251.8
click at [576, 469] on div "NO play_arrow pause 11:18 + Add competency keyboard_arrow_right Can I share an …" at bounding box center [814, 445] width 521 height 80
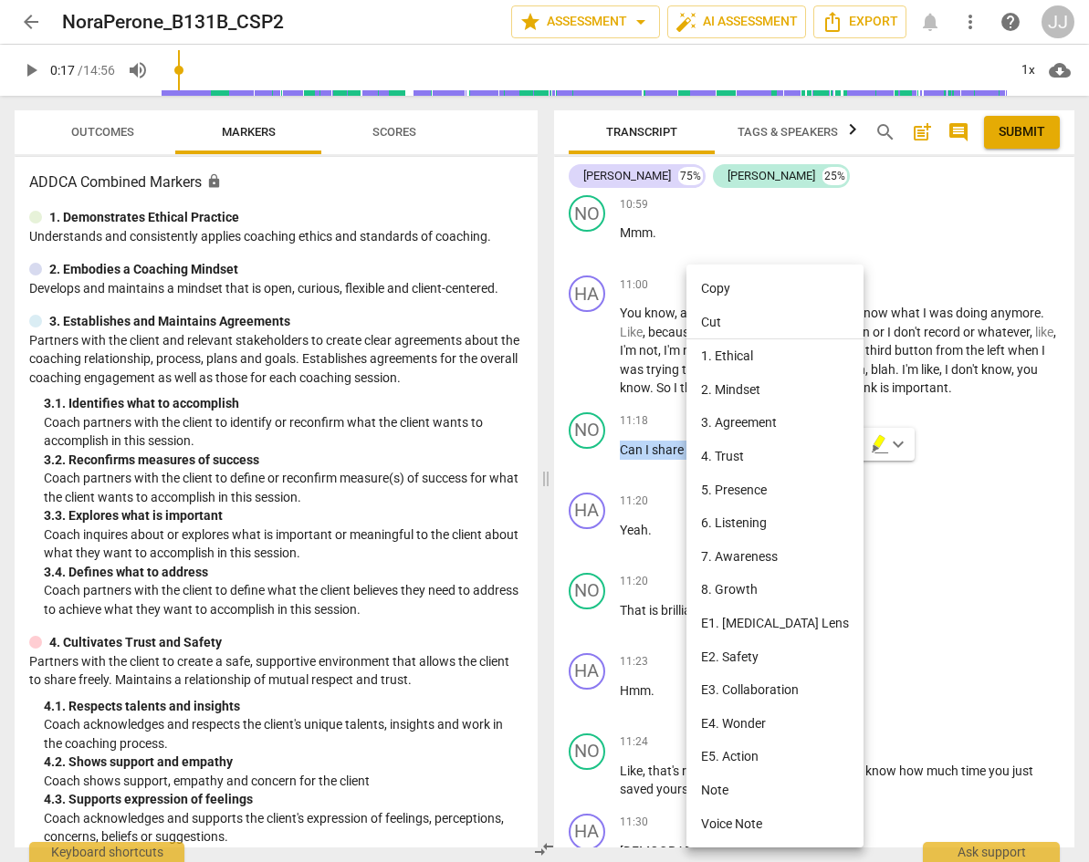
click at [731, 286] on li "Copy" at bounding box center [774, 289] width 177 height 34
copy p "Can I share an observation about that ?"
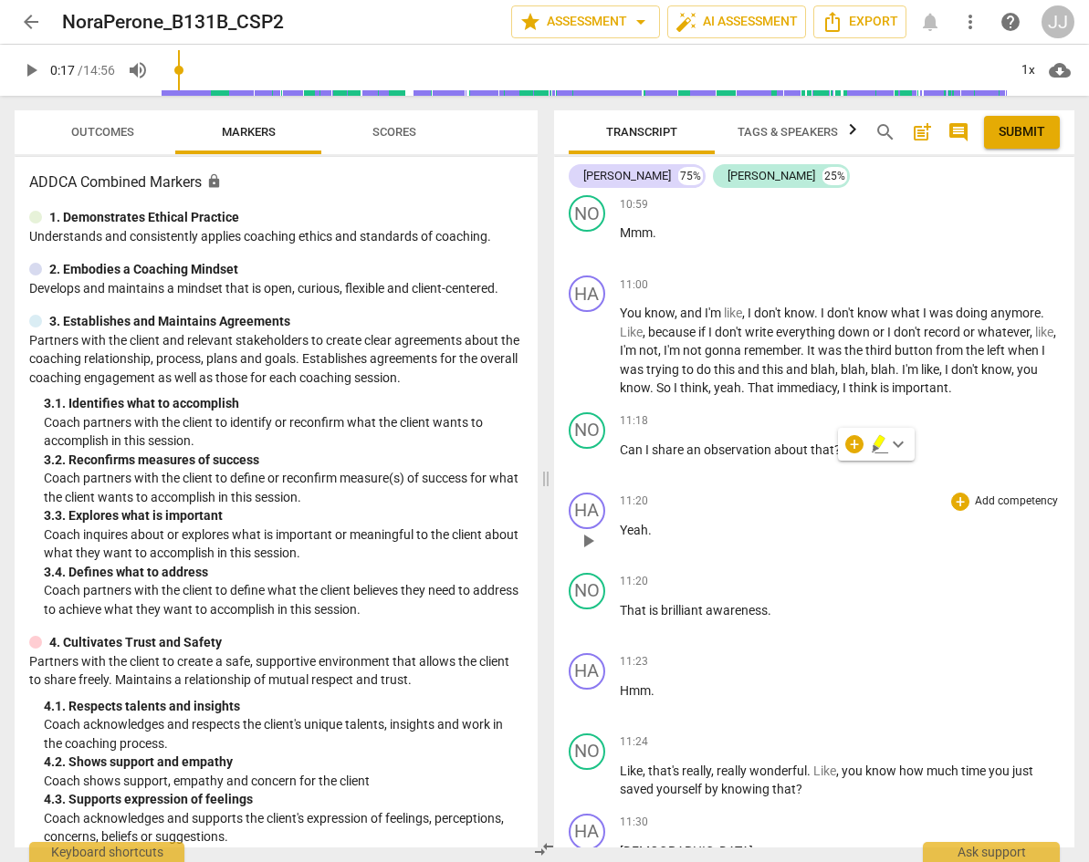
click at [719, 558] on div "11:20 + Add competency keyboard_arrow_right Yeah ." at bounding box center [840, 526] width 441 height 66
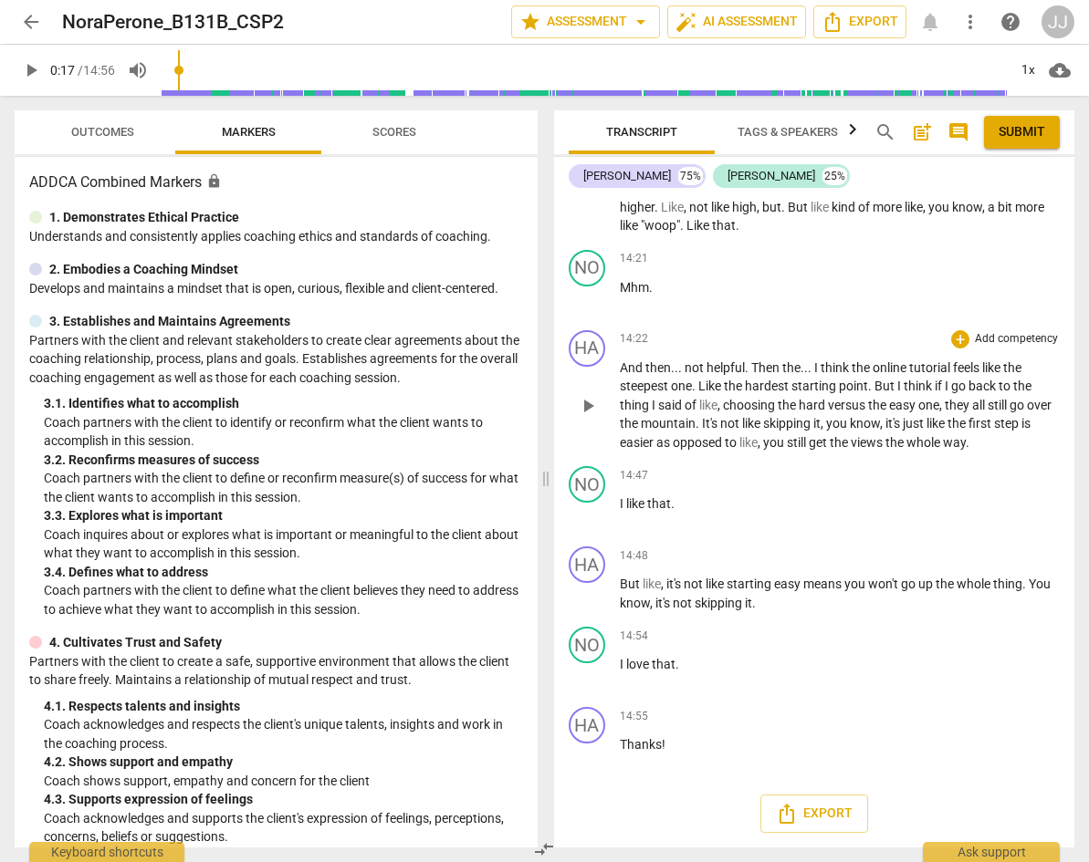
scroll to position [9387, 0]
click at [39, 19] on span "arrow_back" at bounding box center [31, 22] width 22 height 22
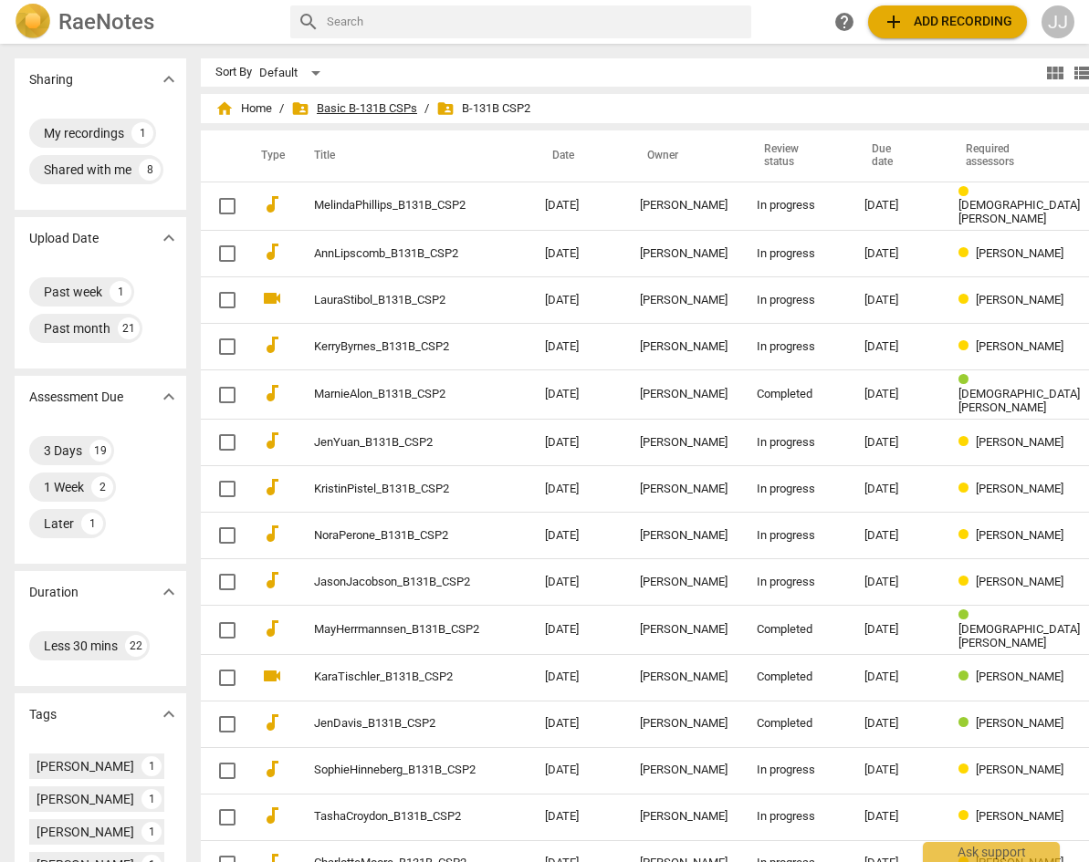
click at [330, 108] on span "folder_shared Basic B-131B CSPs" at bounding box center [354, 108] width 126 height 18
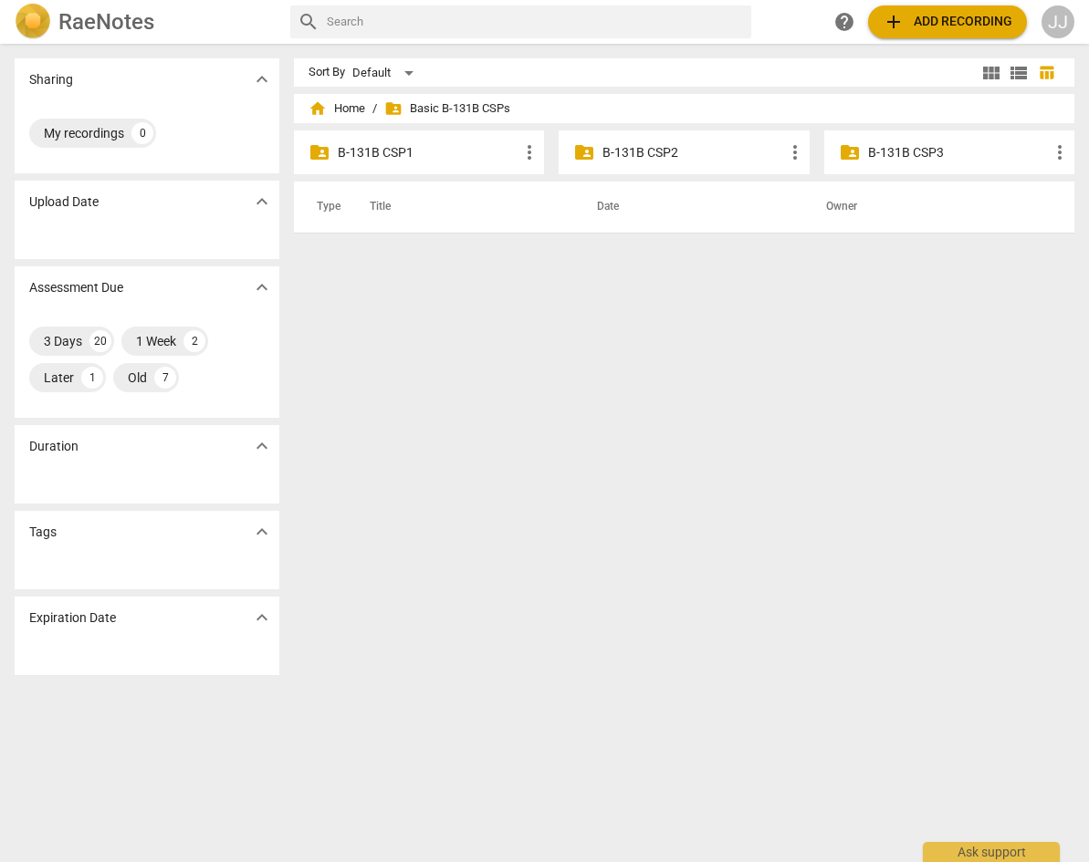
click at [387, 147] on p "B-131B CSP1" at bounding box center [428, 152] width 181 height 19
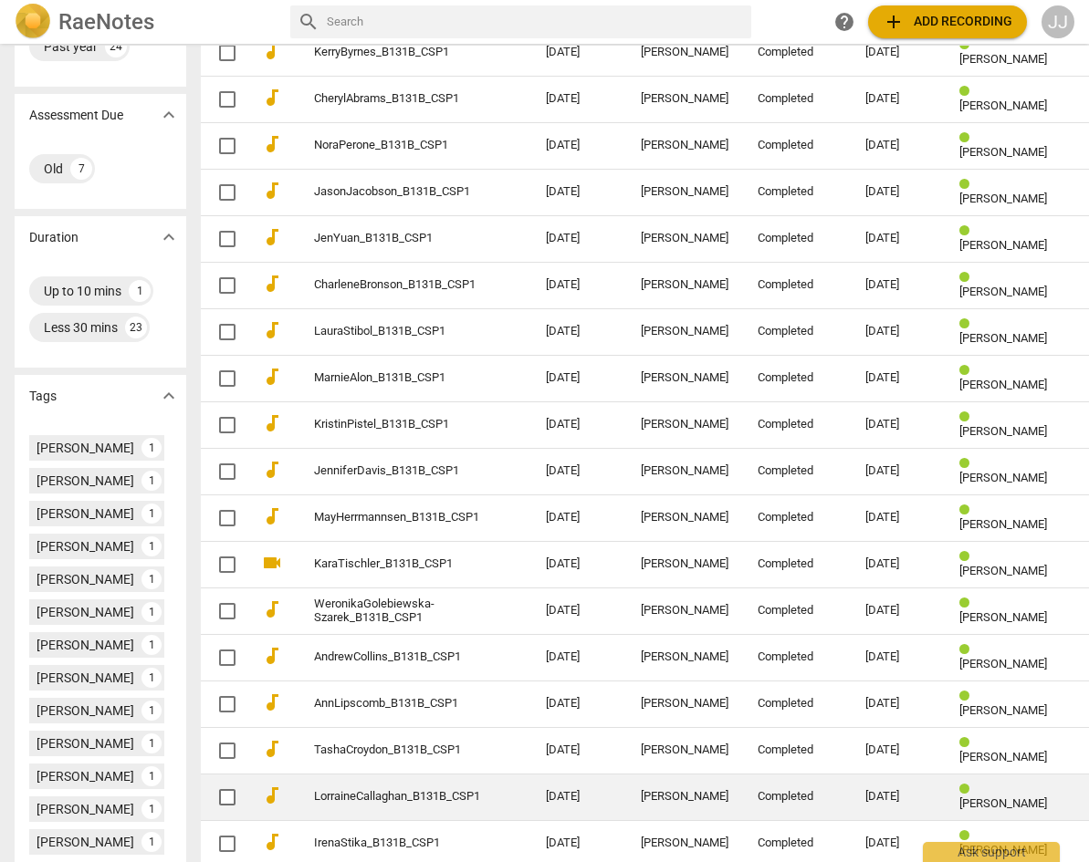
scroll to position [244, 0]
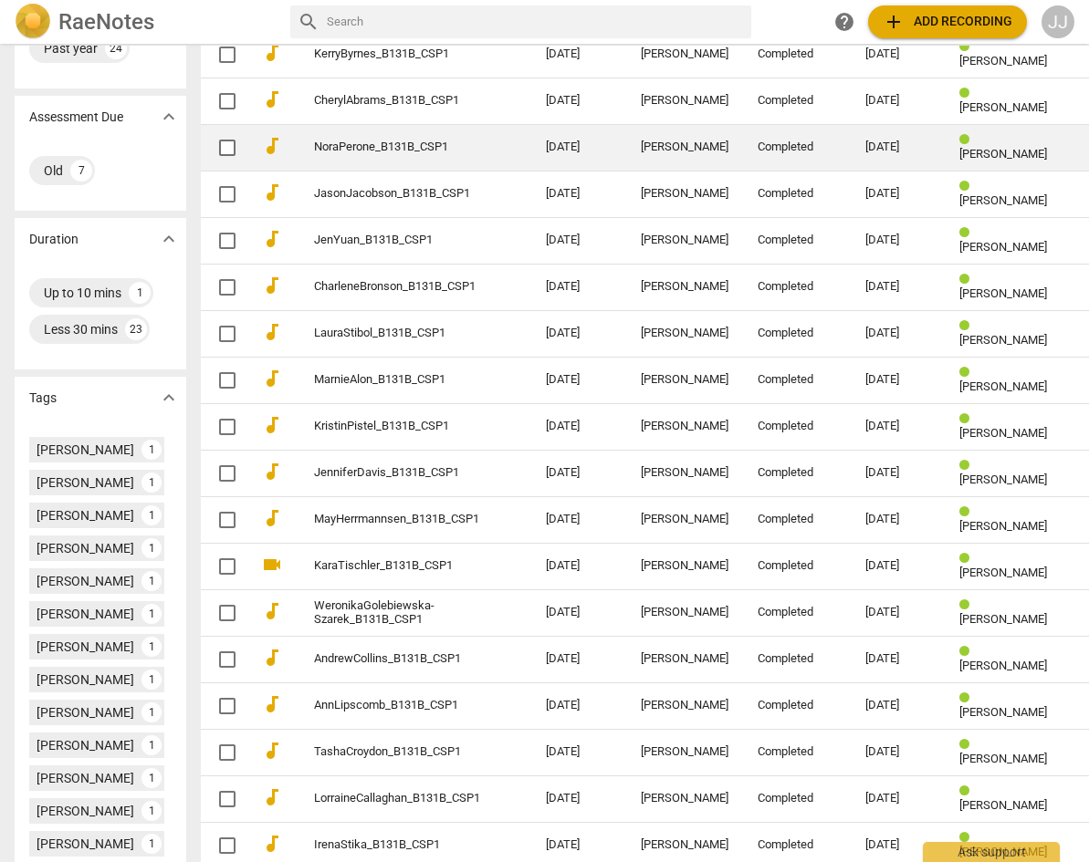
click at [362, 149] on link "NoraPerone_B131B_CSP1" at bounding box center [397, 148] width 166 height 14
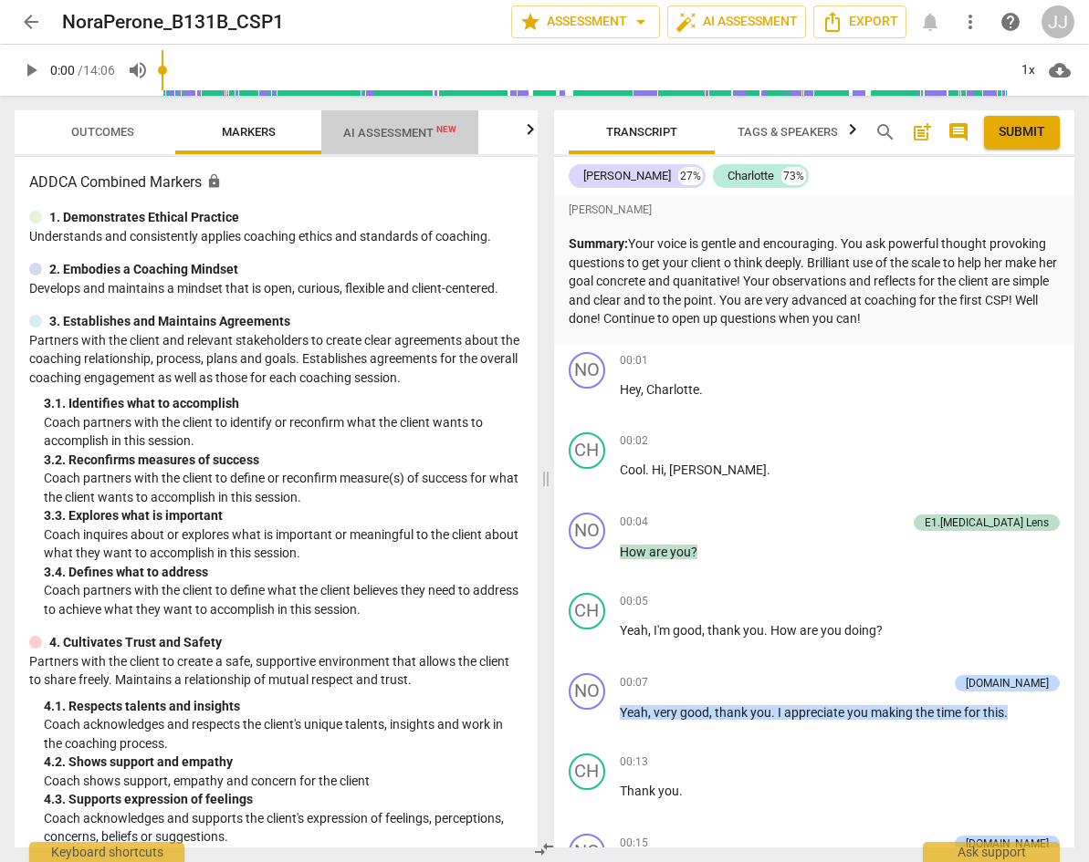
click at [369, 132] on span "AI Assessment New" at bounding box center [399, 133] width 113 height 14
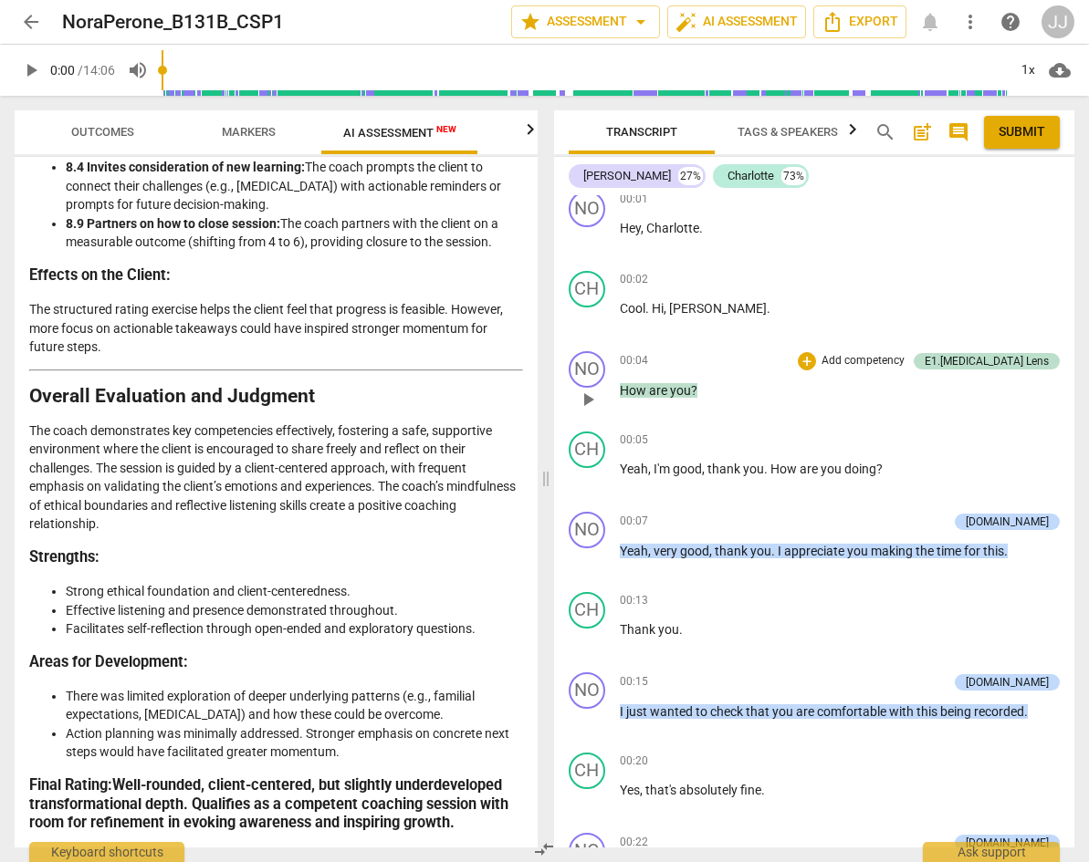
scroll to position [305, 0]
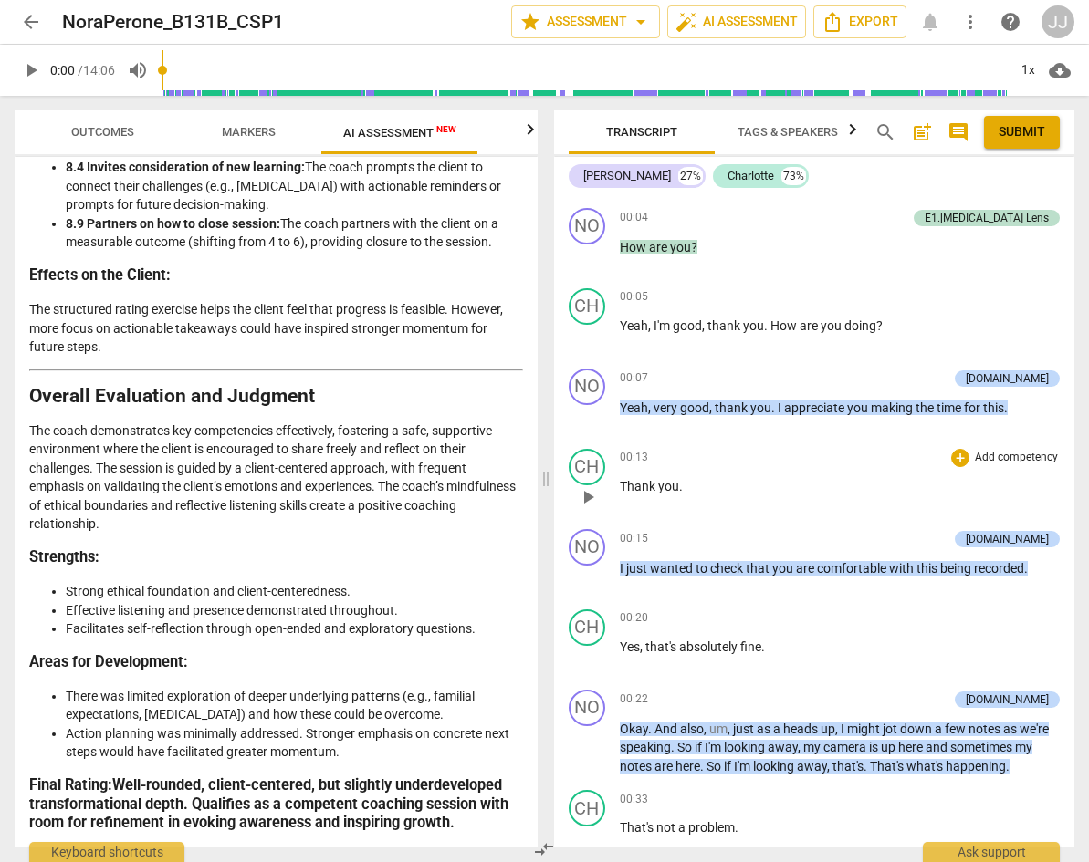
click at [777, 455] on div "00:13 + Add competency keyboard_arrow_right" at bounding box center [840, 458] width 441 height 18
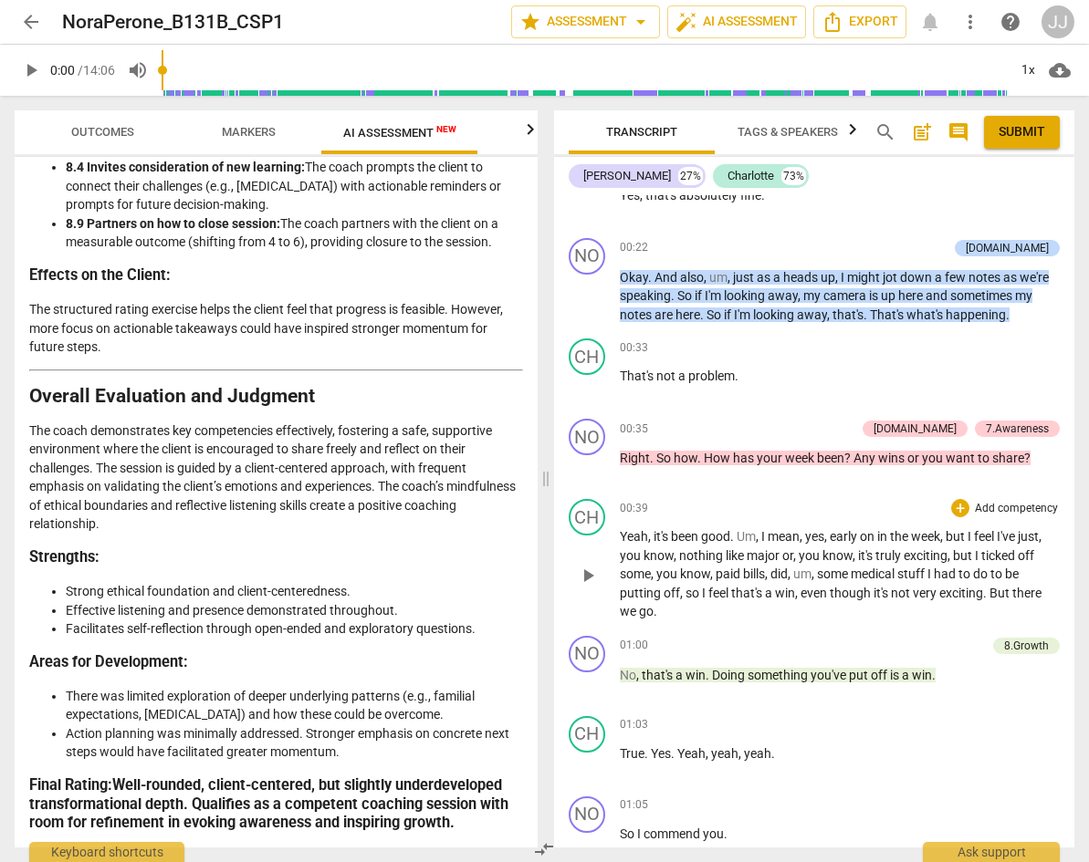
scroll to position [759, 0]
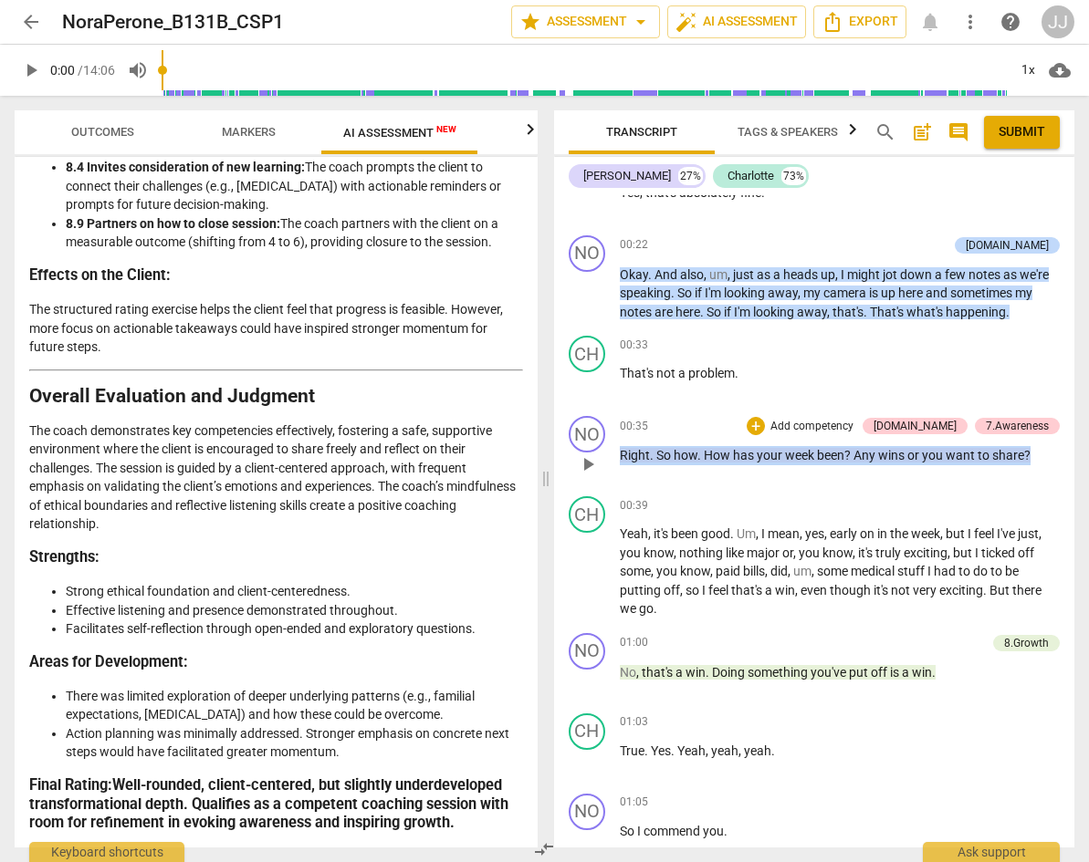
drag, startPoint x: 1032, startPoint y: 455, endPoint x: 619, endPoint y: 461, distance: 413.4
click at [620, 461] on p "Right . So how . How has your week been ? Any wins or you want to share ?" at bounding box center [840, 455] width 441 height 19
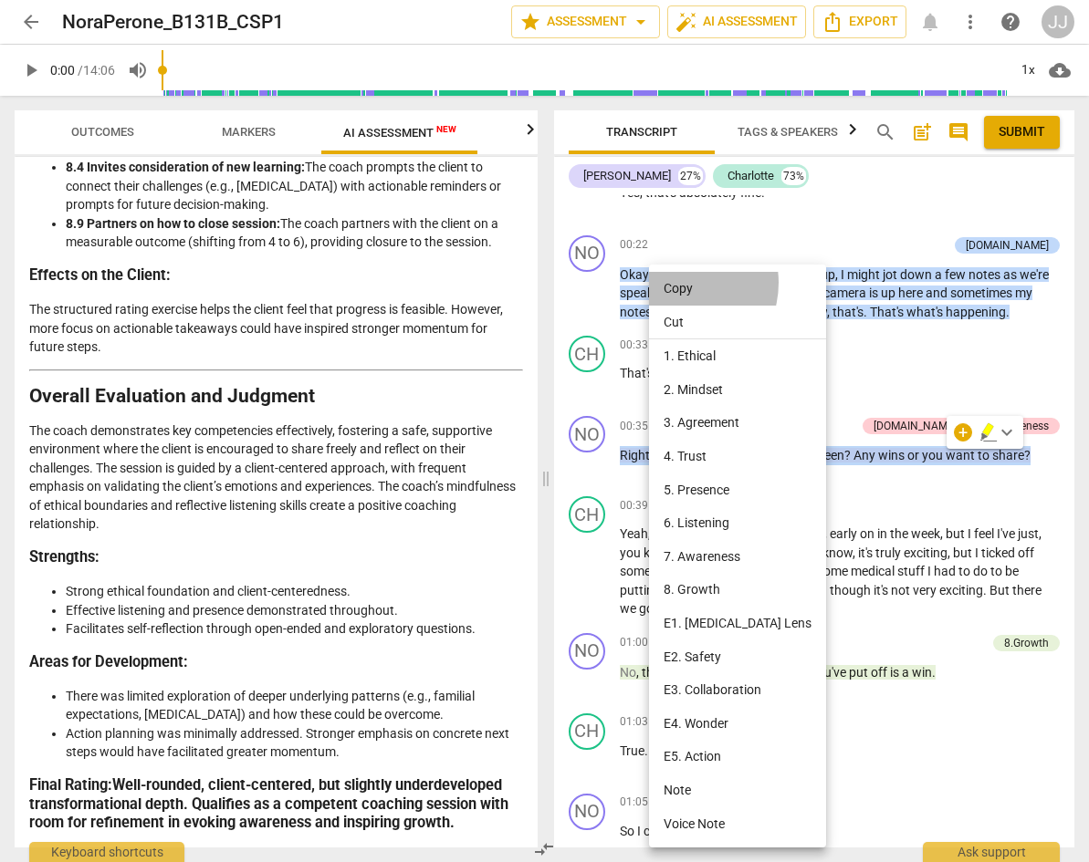
click at [676, 283] on li "Copy" at bounding box center [737, 289] width 177 height 34
copy p "Right . So how . How has your week been ? Any wins or you want to share ?"
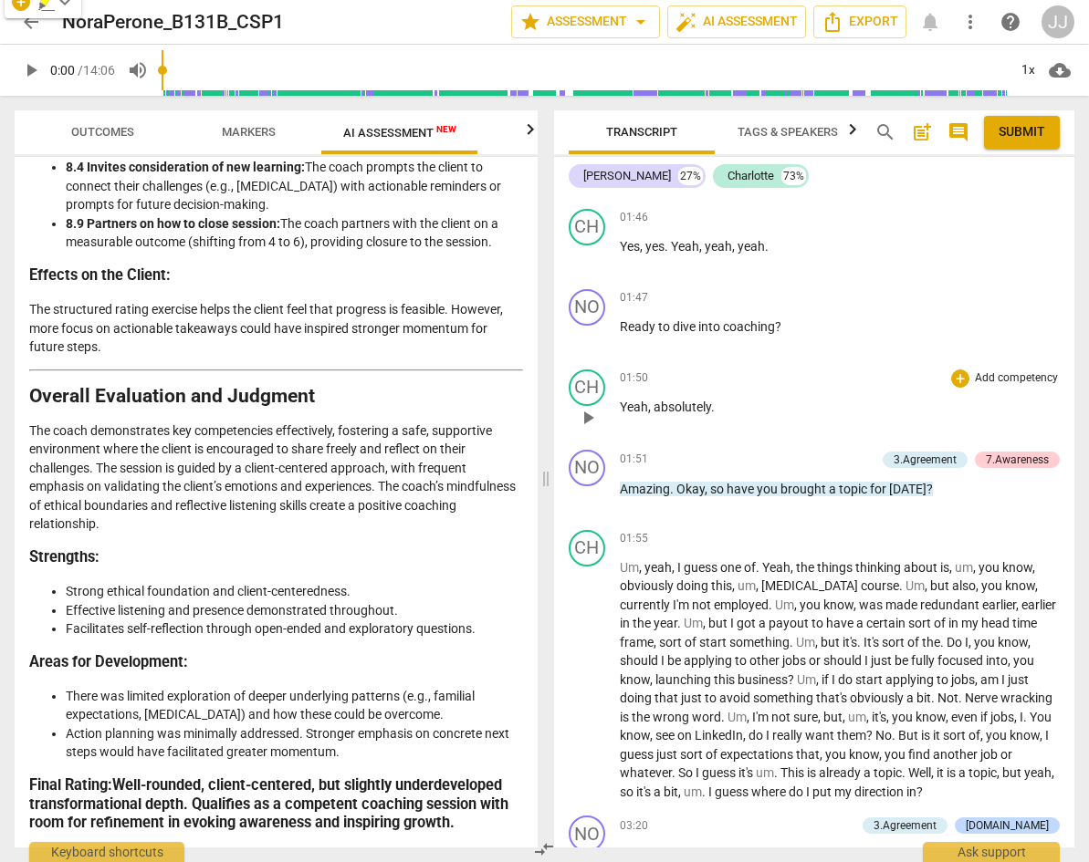
scroll to position [1807, 0]
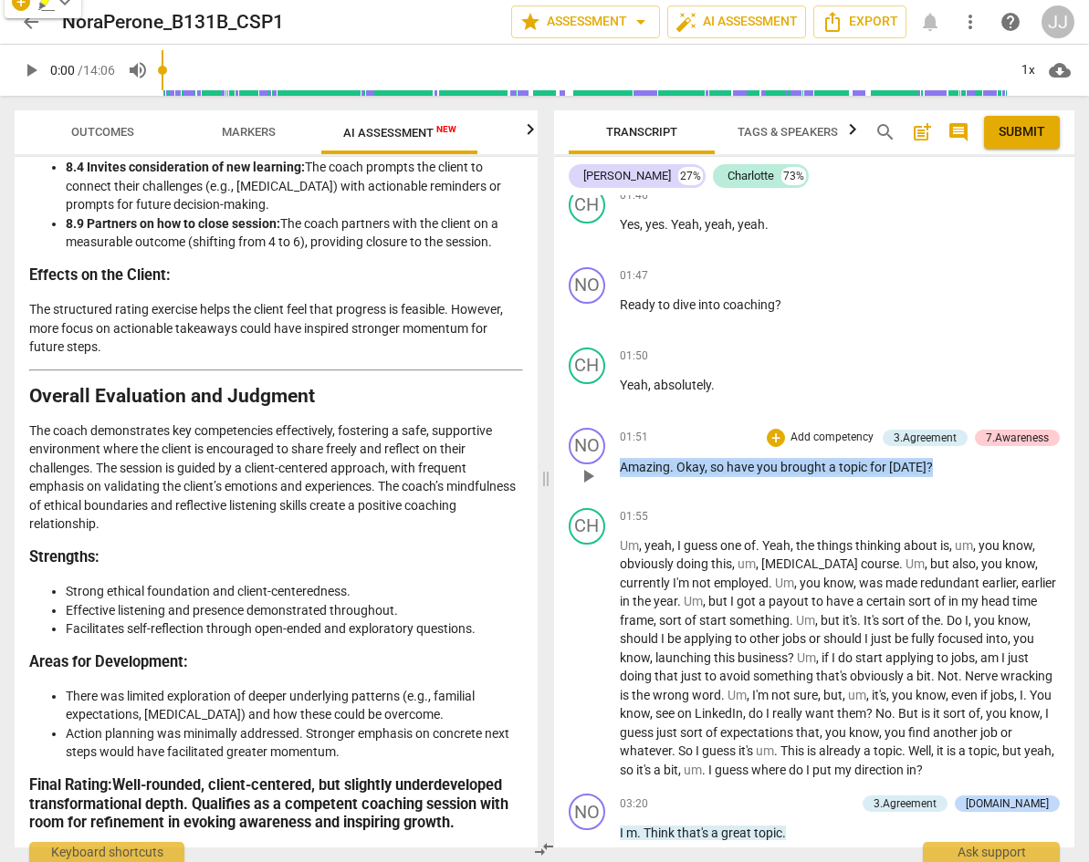
drag, startPoint x: 928, startPoint y: 467, endPoint x: 619, endPoint y: 469, distance: 309.3
click at [620, 469] on p "Amazing . Okay , so have you brought a topic for [DATE] ?" at bounding box center [840, 467] width 441 height 19
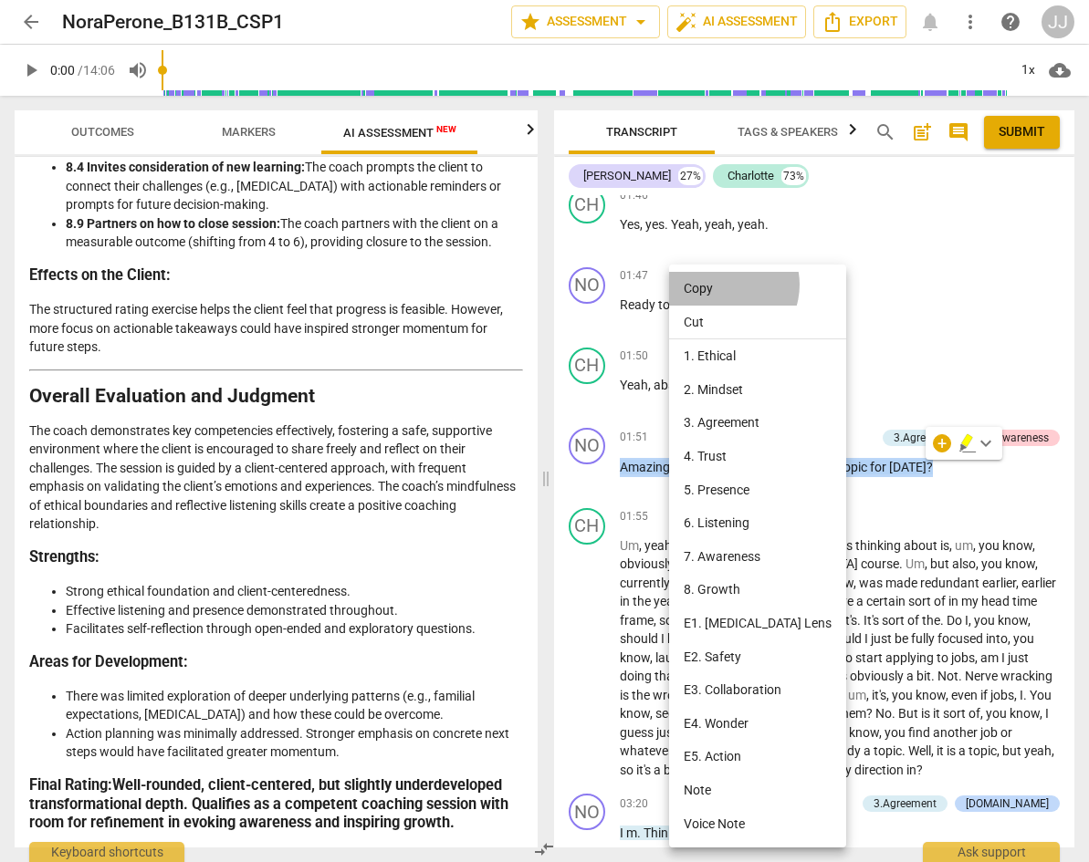
click at [721, 285] on li "Copy" at bounding box center [757, 289] width 177 height 34
copy p "Amazing . Okay , so have you brought a topic for [DATE] ?"
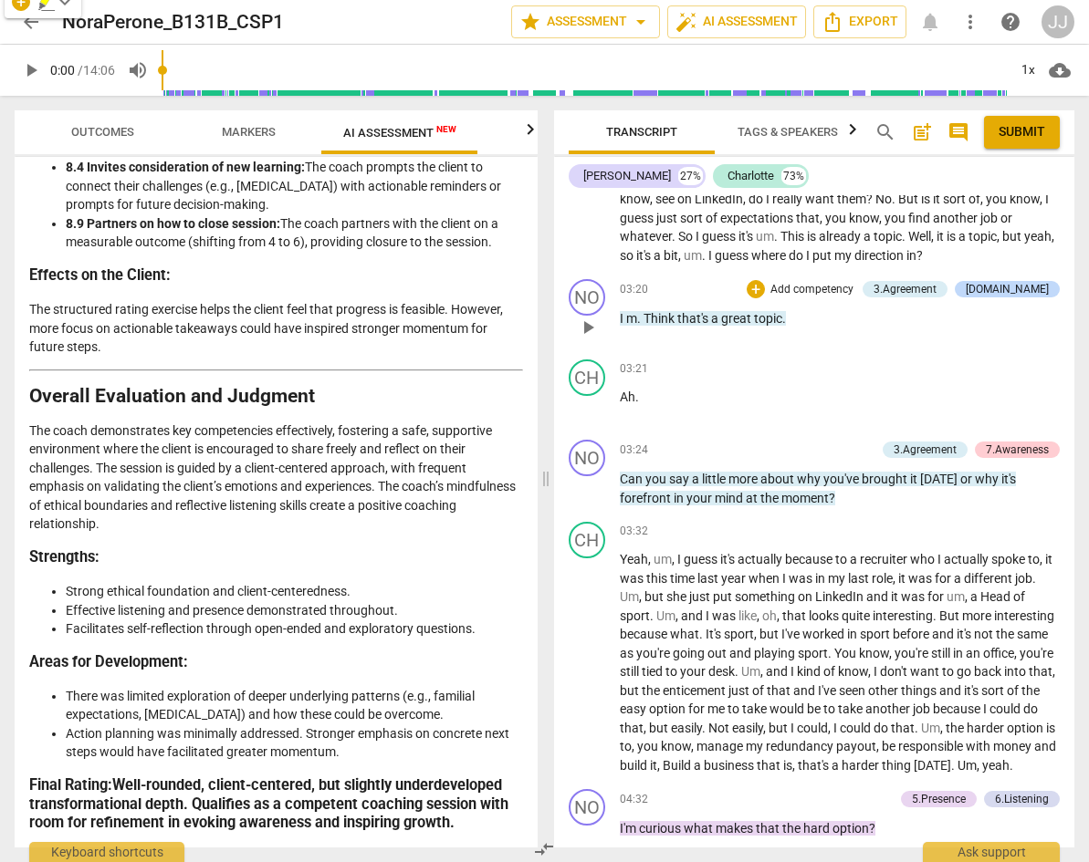
scroll to position [2326, 0]
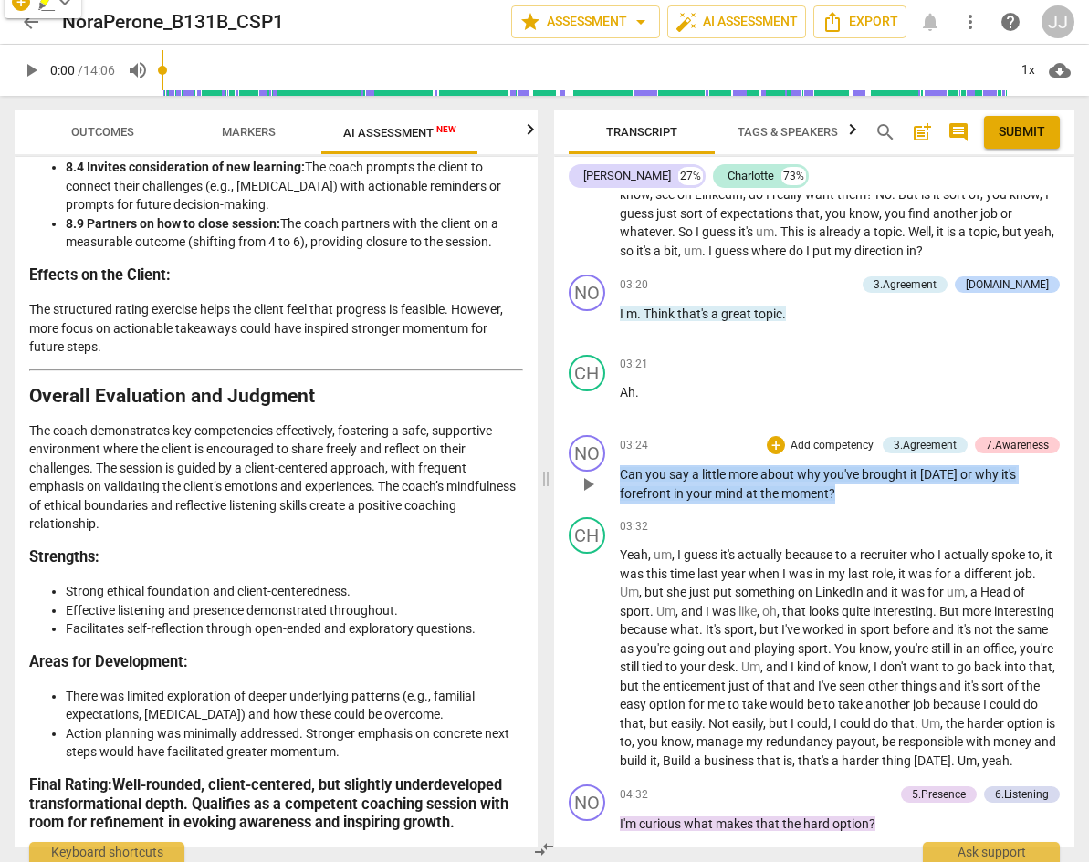
drag, startPoint x: 841, startPoint y: 491, endPoint x: 611, endPoint y: 466, distance: 231.3
click at [611, 466] on div "NO play_arrow pause 03:24 + Add competency 3.Agreement 7.Awareness keyboard_arr…" at bounding box center [814, 469] width 521 height 82
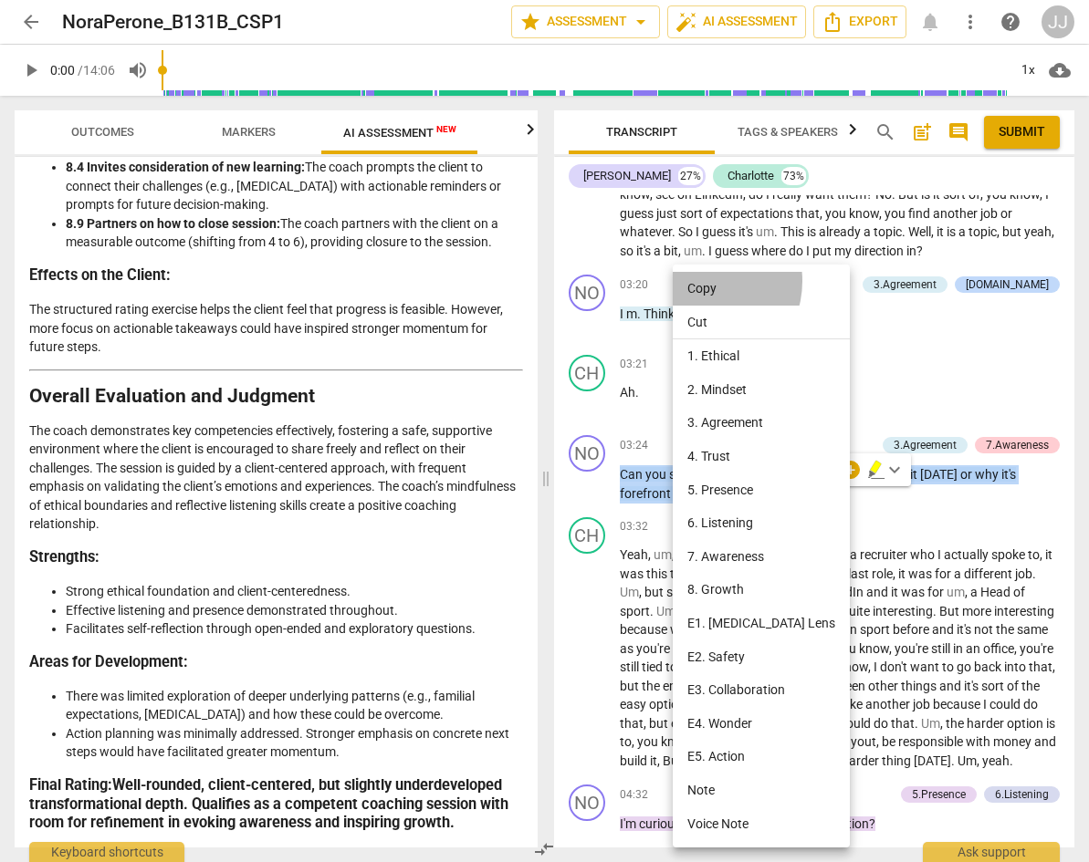
click at [704, 281] on li "Copy" at bounding box center [760, 289] width 177 height 34
copy p "Can you say a little more about why you've brought it [DATE] or why it's forefr…"
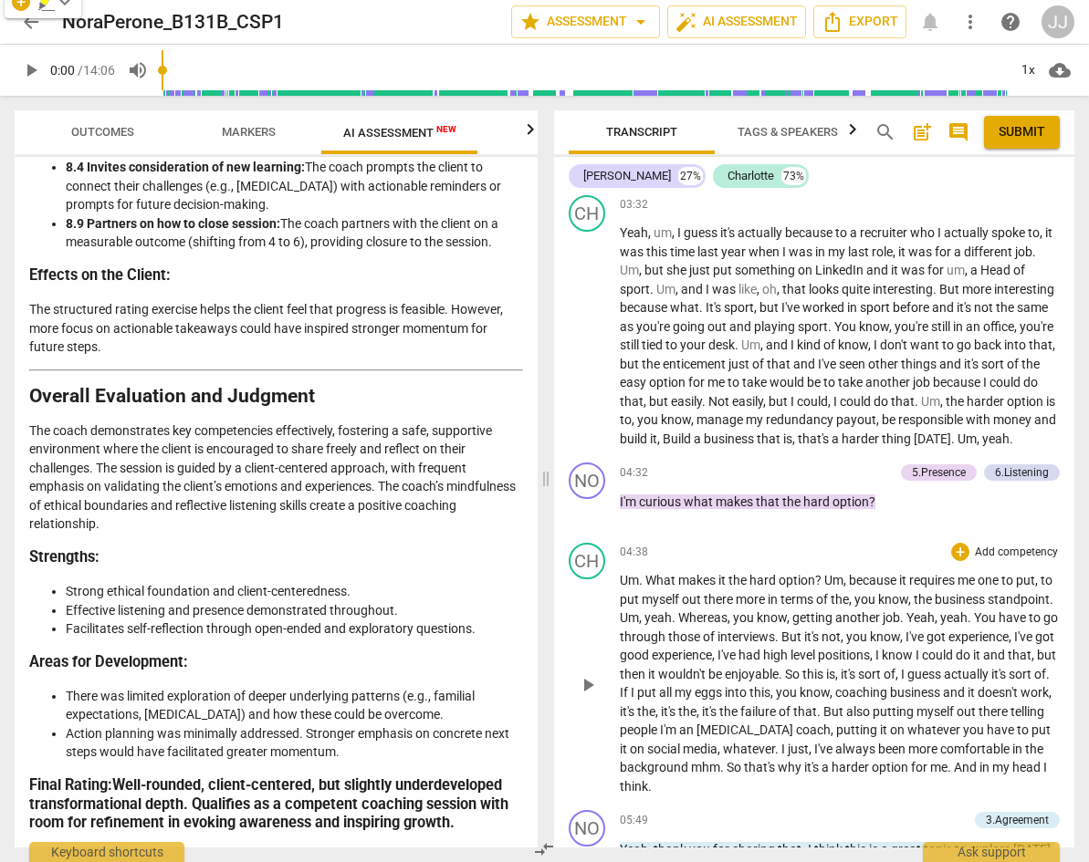
scroll to position [2652, 0]
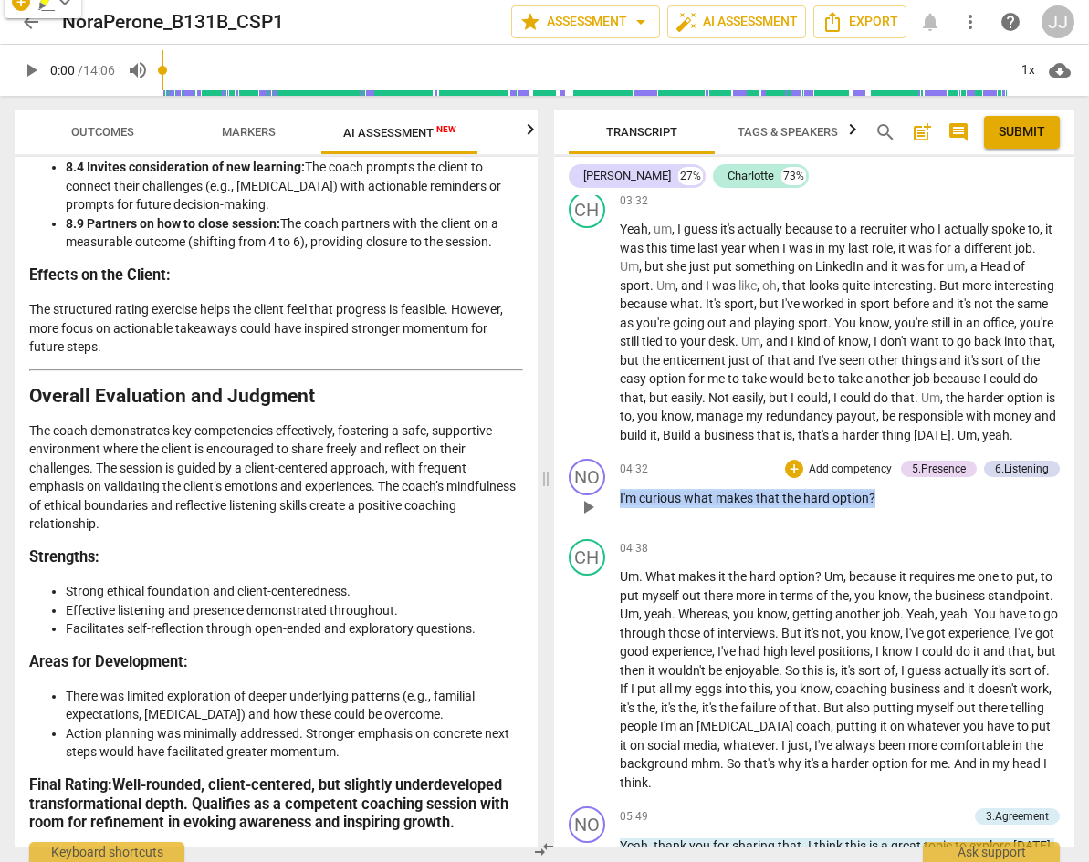
drag, startPoint x: 885, startPoint y: 515, endPoint x: 618, endPoint y: 523, distance: 267.5
click at [618, 523] on div "NO play_arrow pause 04:32 + Add competency 5.Presence 6.Listening keyboard_arro…" at bounding box center [814, 492] width 521 height 80
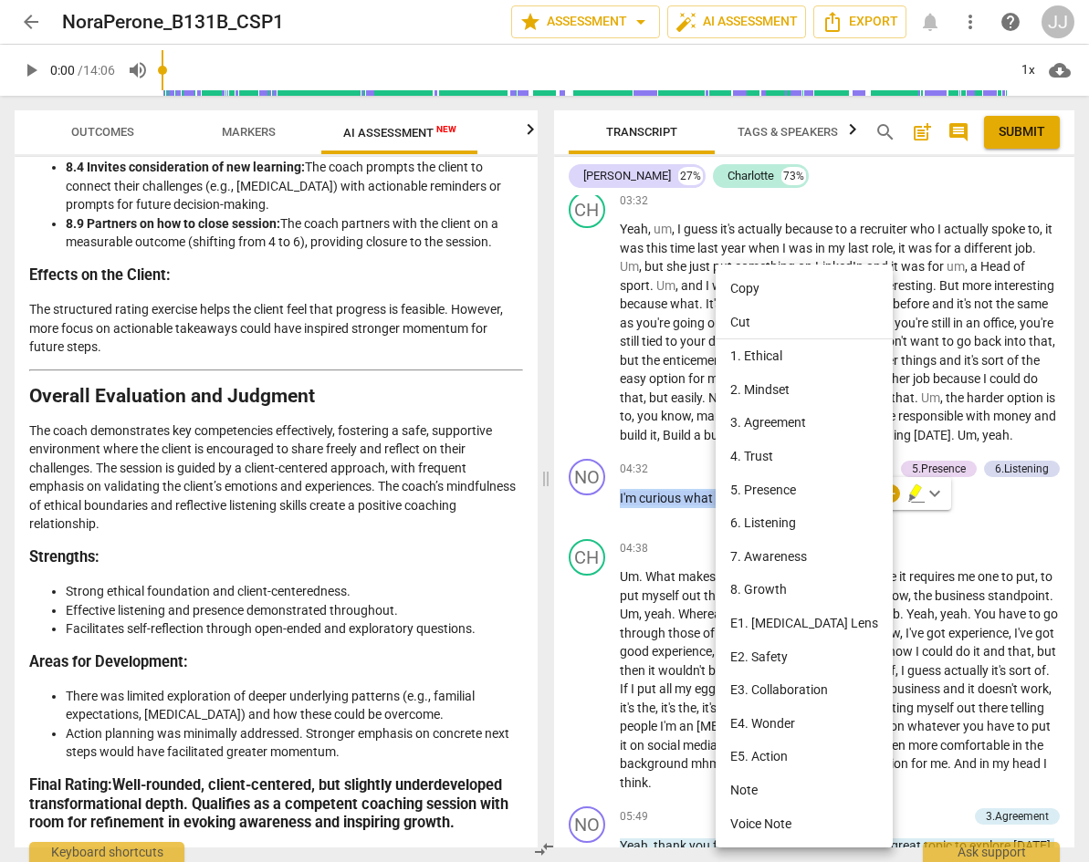
click at [777, 284] on li "Copy" at bounding box center [803, 289] width 177 height 34
copy p "I'm curious what makes that the hard option ?"
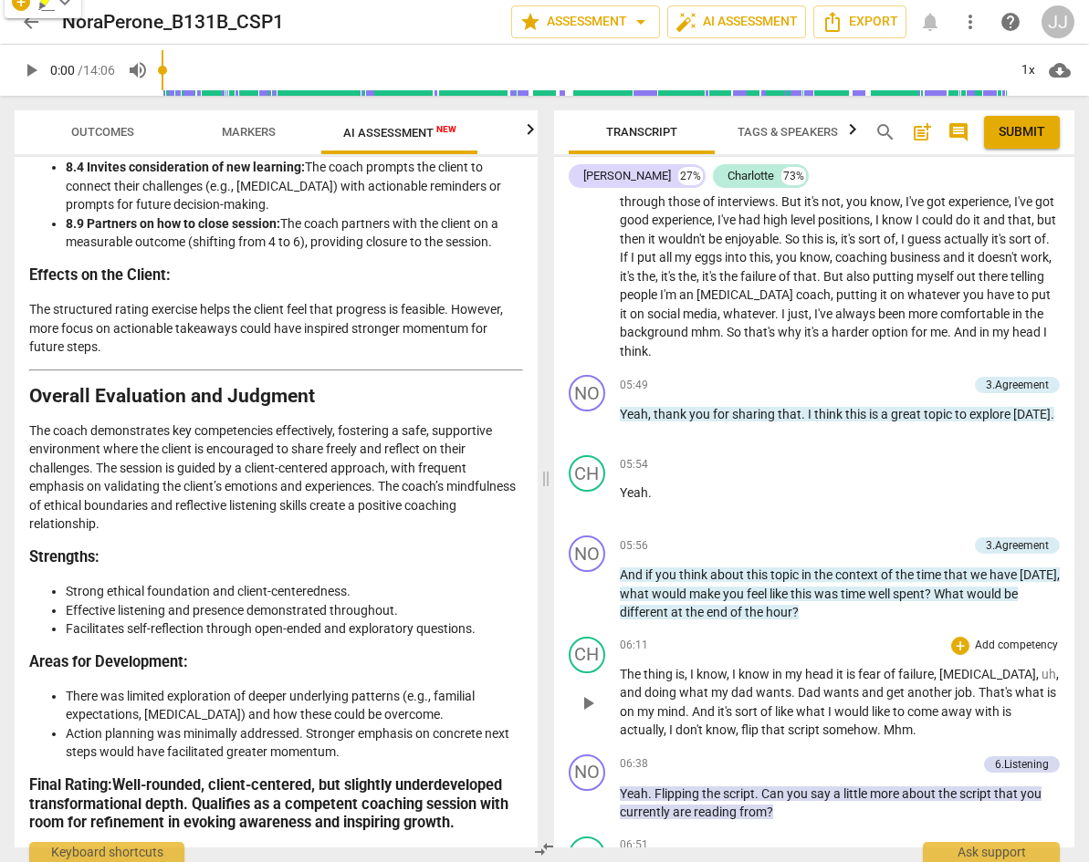
scroll to position [3269, 0]
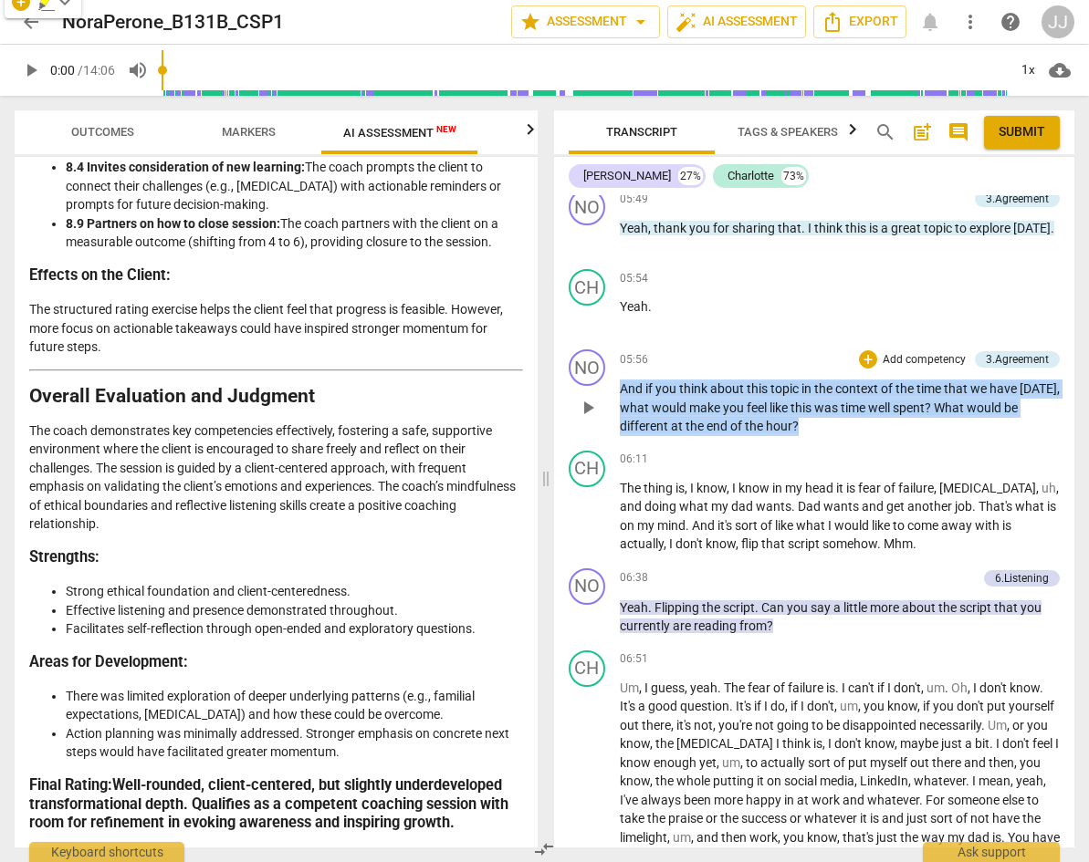
drag, startPoint x: 838, startPoint y: 445, endPoint x: 621, endPoint y: 394, distance: 222.2
click at [621, 394] on div "05:56 + Add competency 3.Agreement keyboard_arrow_right And if you think about …" at bounding box center [840, 392] width 441 height 87
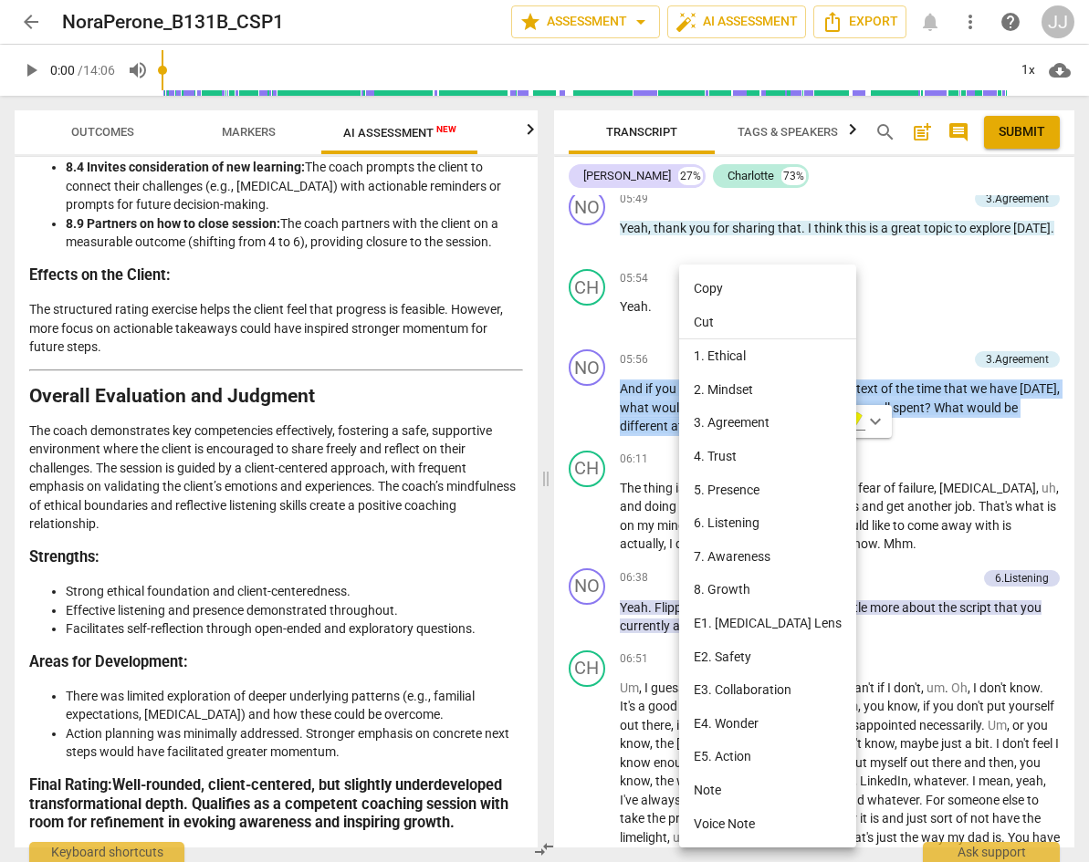
click at [753, 284] on li "Copy" at bounding box center [767, 289] width 177 height 34
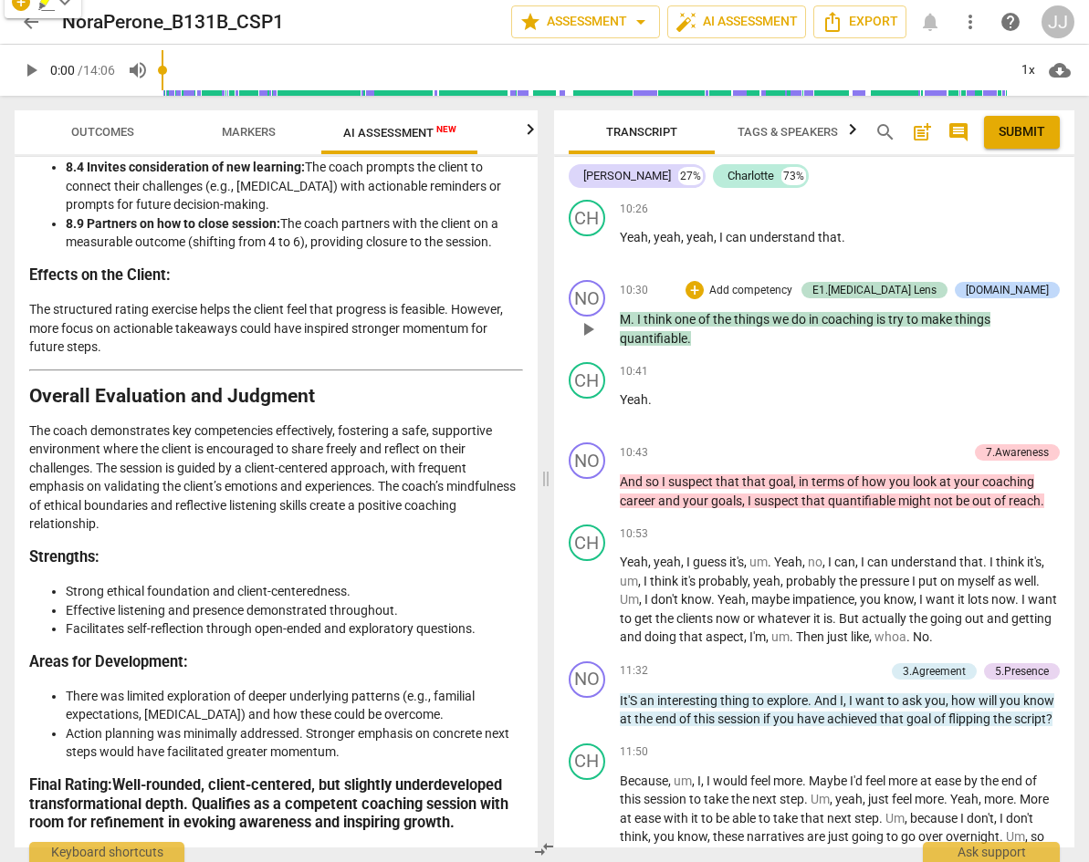
scroll to position [5176, 0]
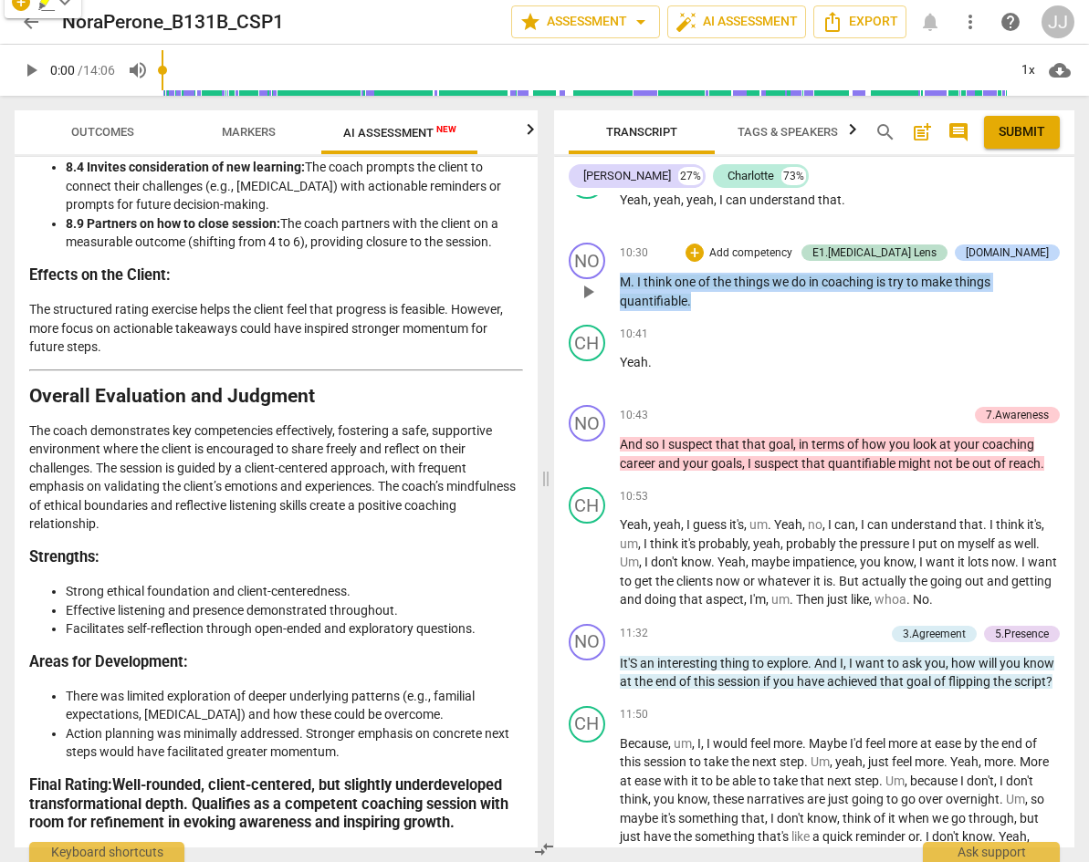
drag, startPoint x: 691, startPoint y: 359, endPoint x: 617, endPoint y: 332, distance: 78.5
click at [617, 318] on div "NO play_arrow pause 10:30 + Add competency E1.[MEDICAL_DATA] Lens [DOMAIN_NAME]…" at bounding box center [814, 276] width 521 height 82
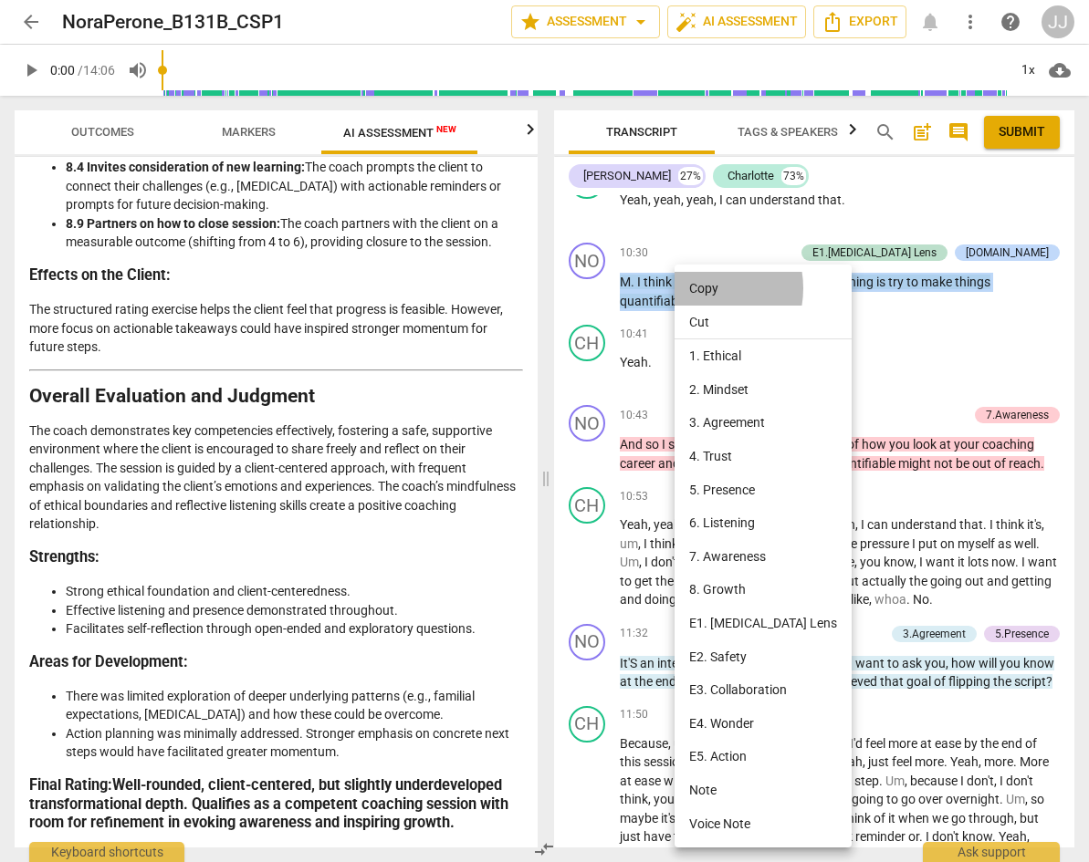
click at [700, 288] on li "Copy" at bounding box center [762, 289] width 177 height 34
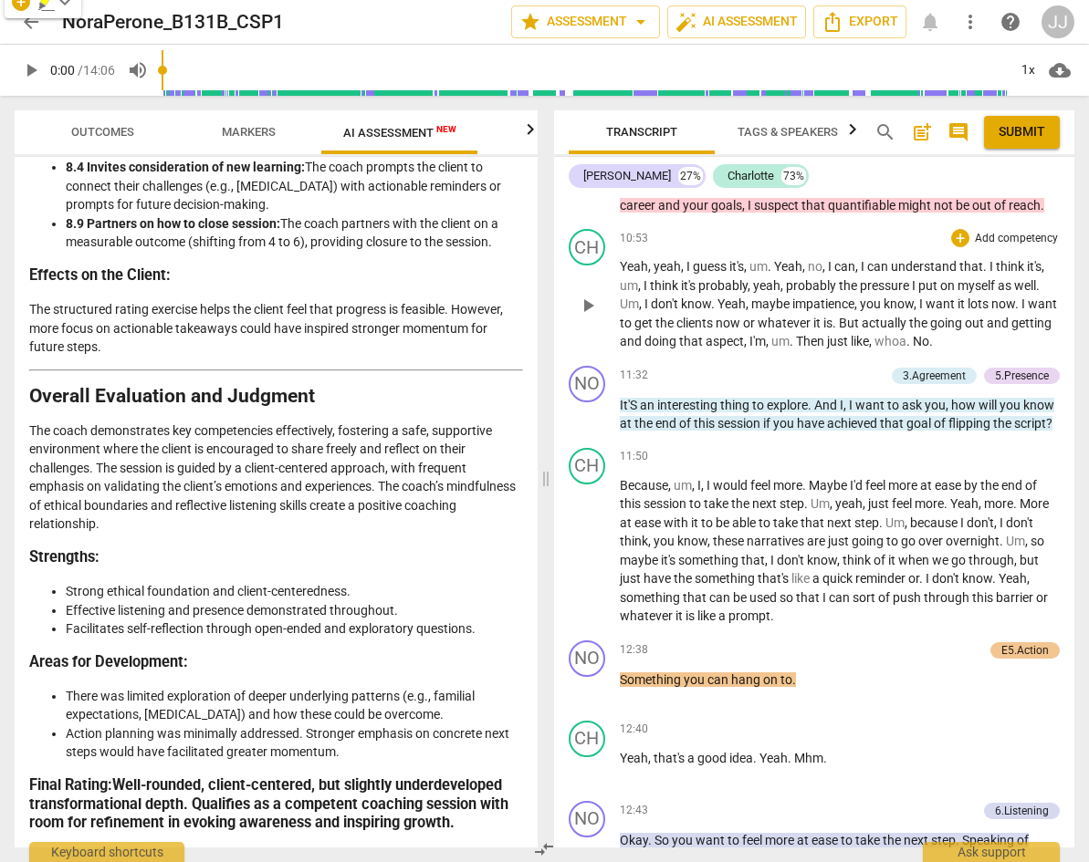
scroll to position [5483, 0]
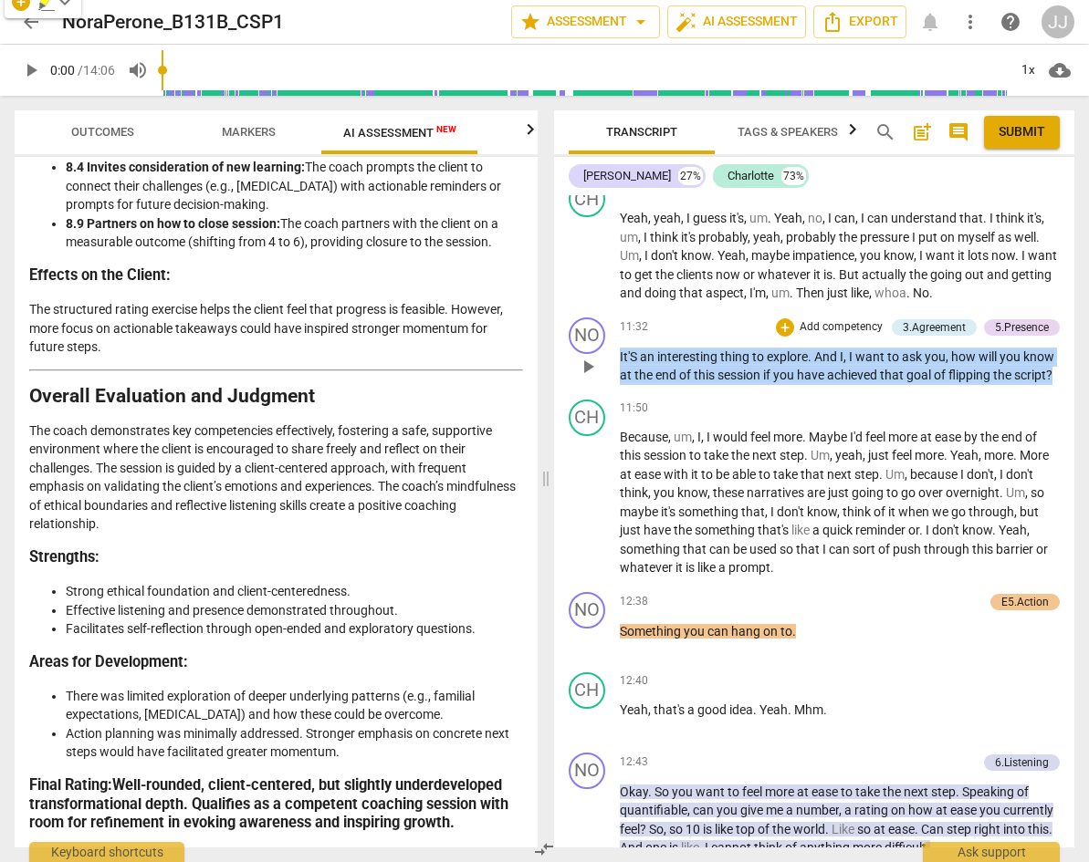
drag, startPoint x: 668, startPoint y: 452, endPoint x: 613, endPoint y: 412, distance: 67.9
click at [613, 392] on div "NO play_arrow pause 11:32 + Add competency 3.Agreement 5.Presence keyboard_arro…" at bounding box center [814, 351] width 521 height 82
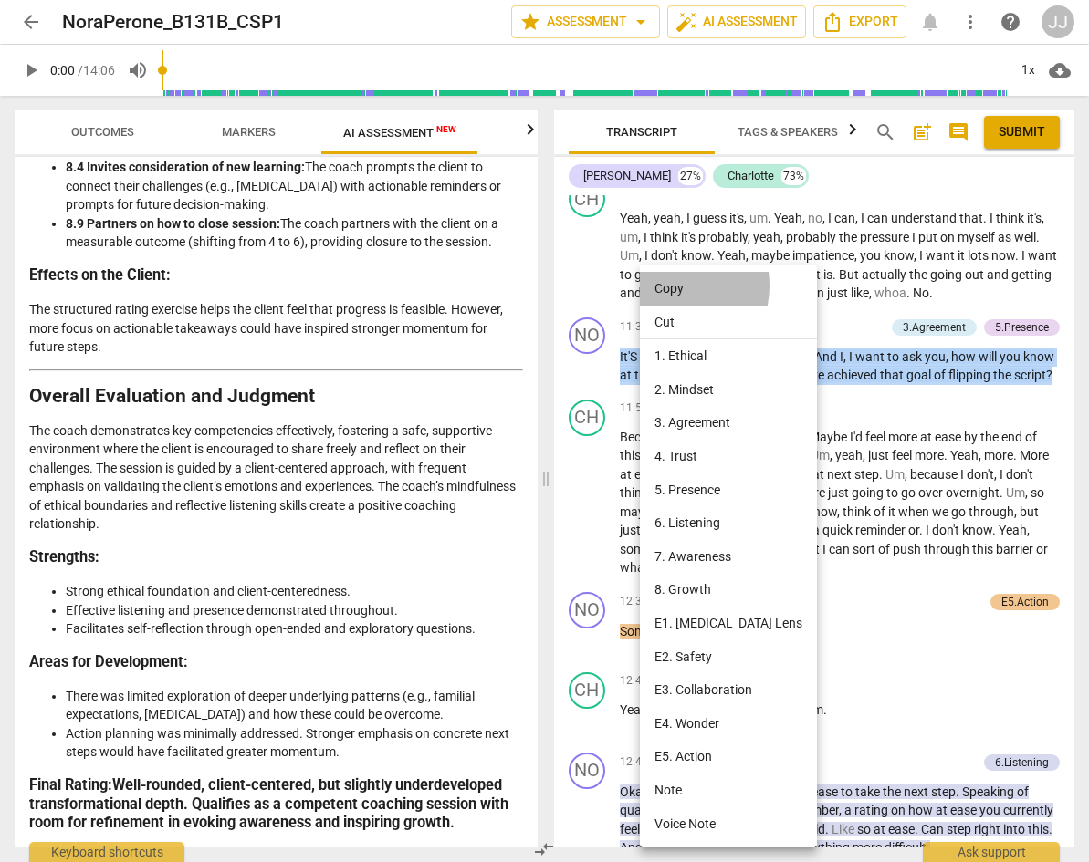
click at [672, 286] on li "Copy" at bounding box center [728, 289] width 177 height 34
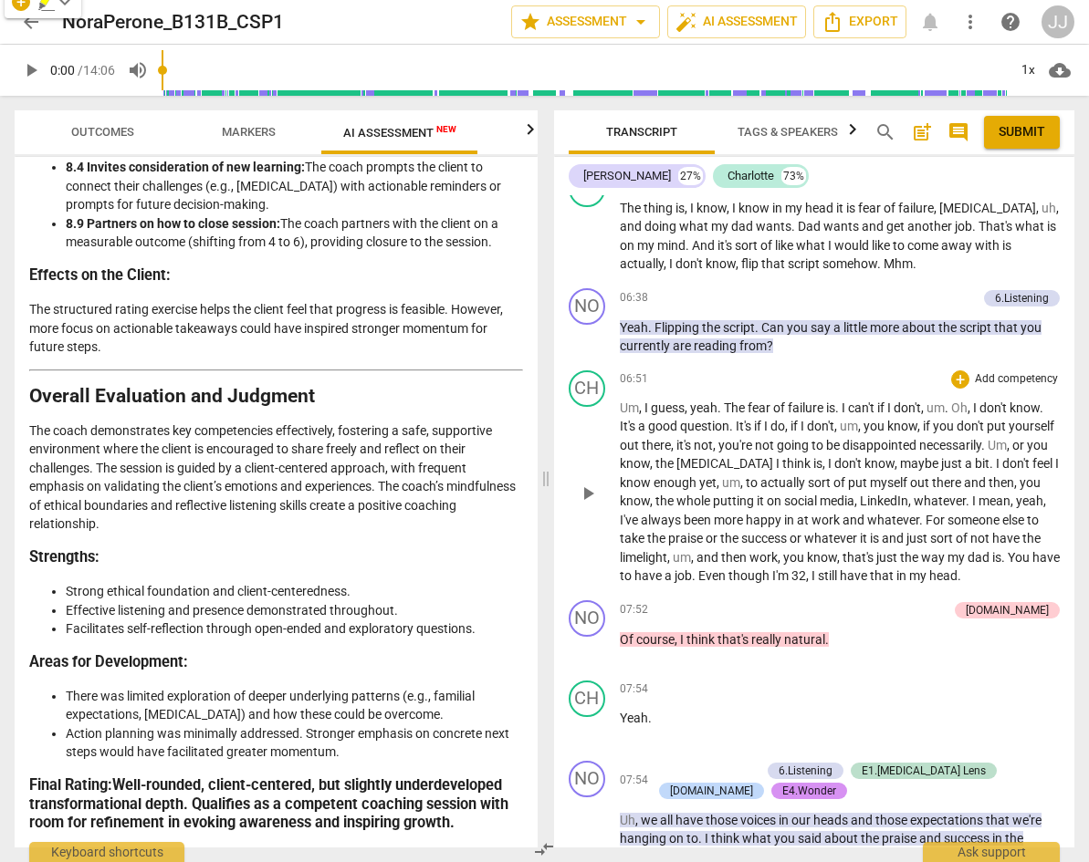
scroll to position [3531, 0]
